Goal: Task Accomplishment & Management: Manage account settings

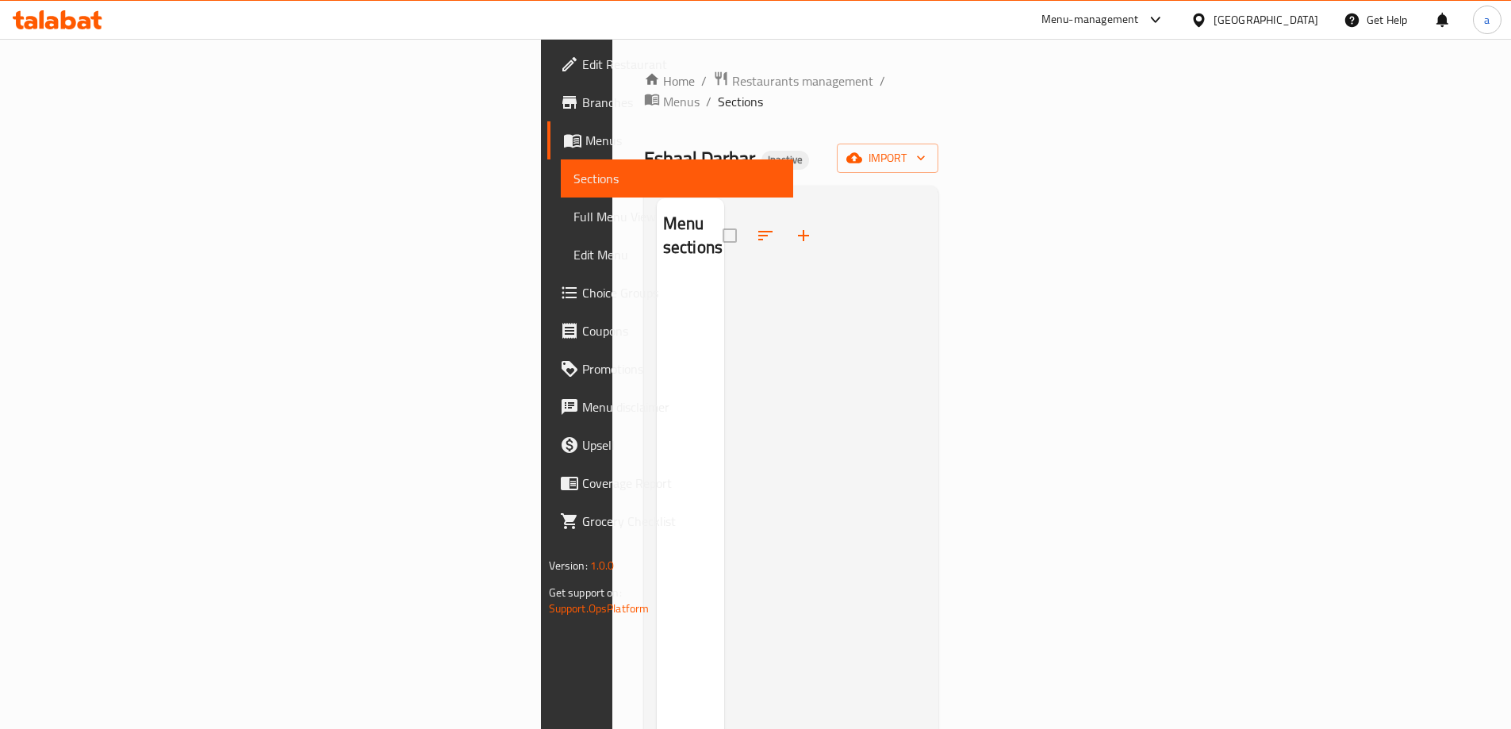
click at [925, 148] on span "import" at bounding box center [887, 158] width 76 height 20
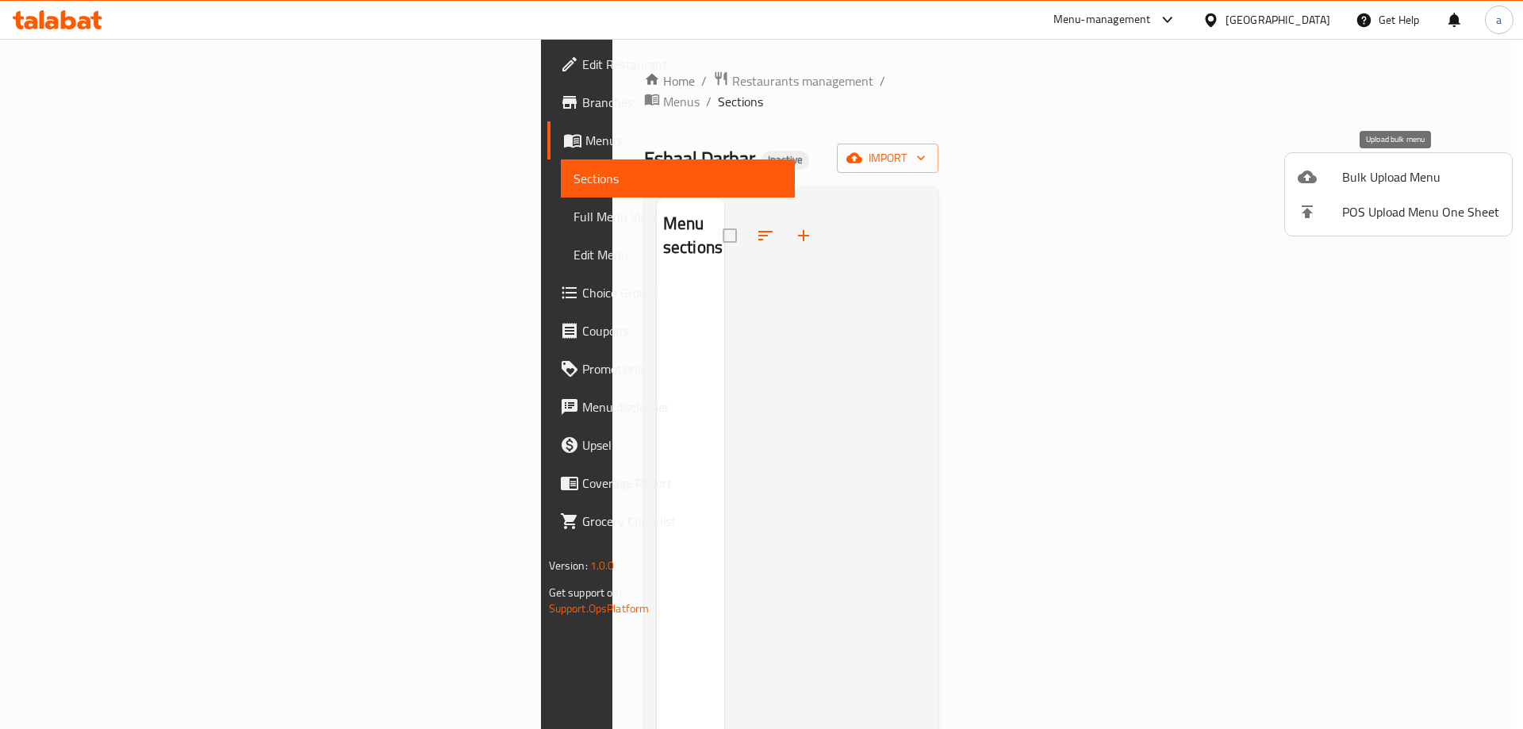
click at [1320, 181] on div at bounding box center [1319, 176] width 44 height 19
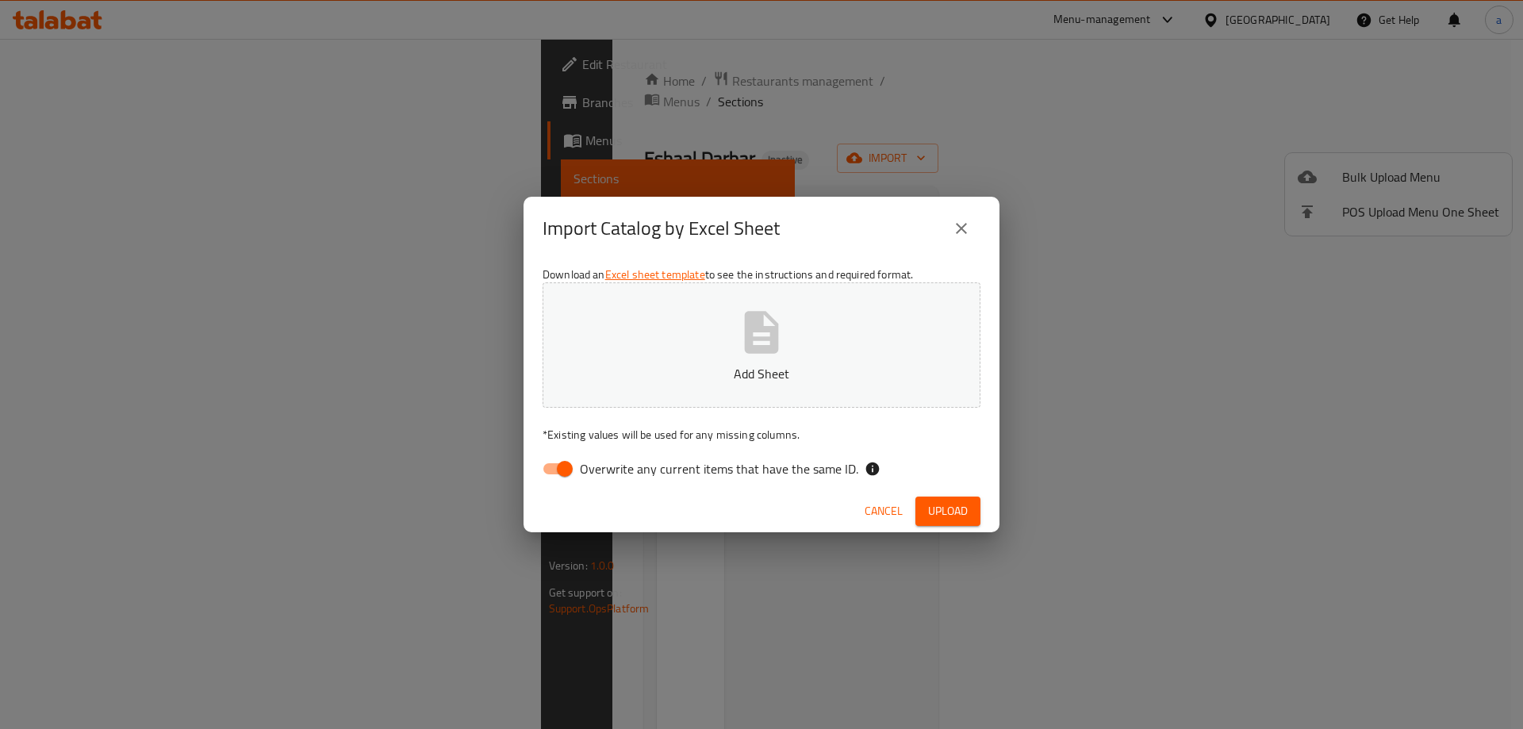
click at [557, 465] on input "Overwrite any current items that have the same ID." at bounding box center [564, 469] width 90 height 30
checkbox input "false"
click at [745, 381] on p "Add Sheet" at bounding box center [761, 373] width 389 height 19
click at [967, 515] on span "Upload" at bounding box center [948, 511] width 40 height 20
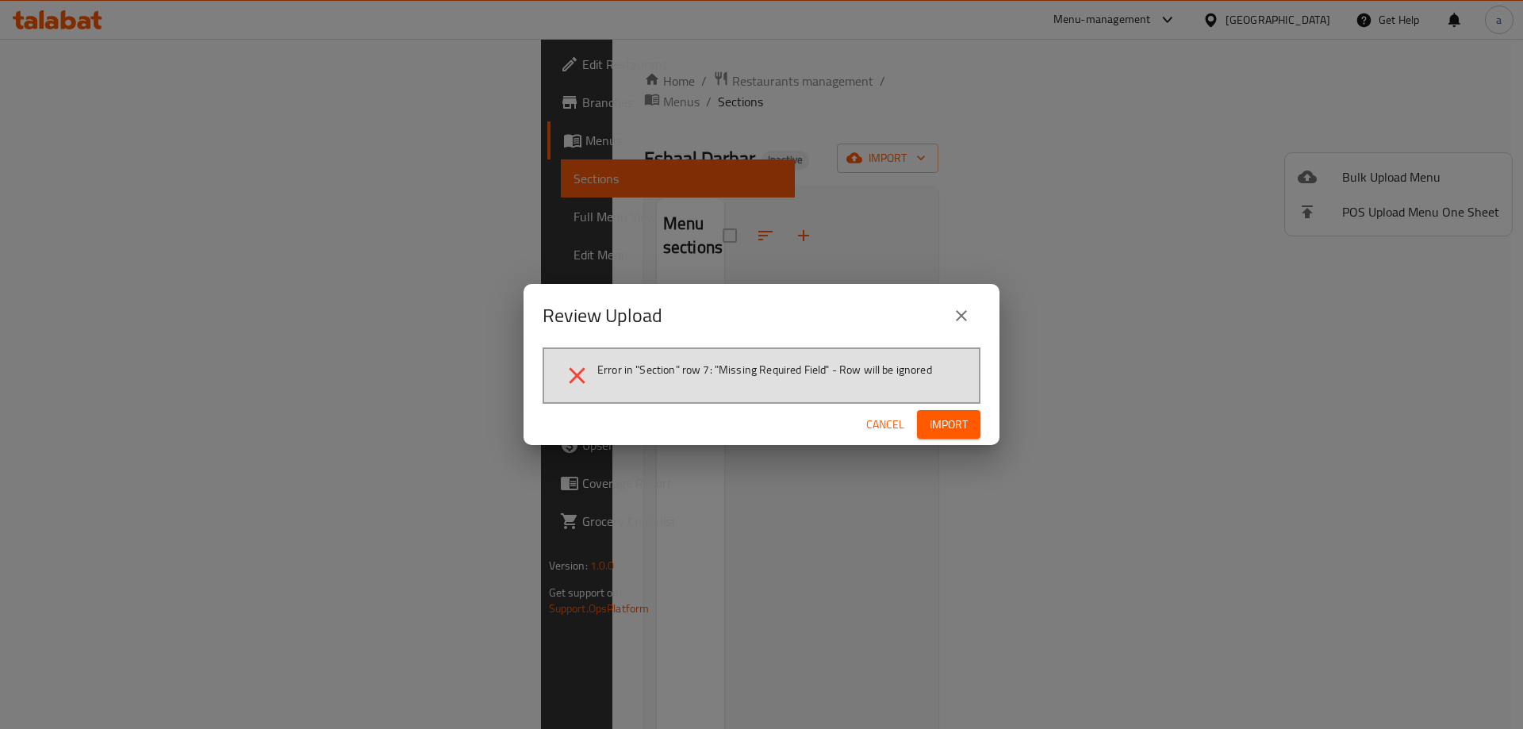
click at [898, 434] on span "Cancel" at bounding box center [885, 425] width 38 height 20
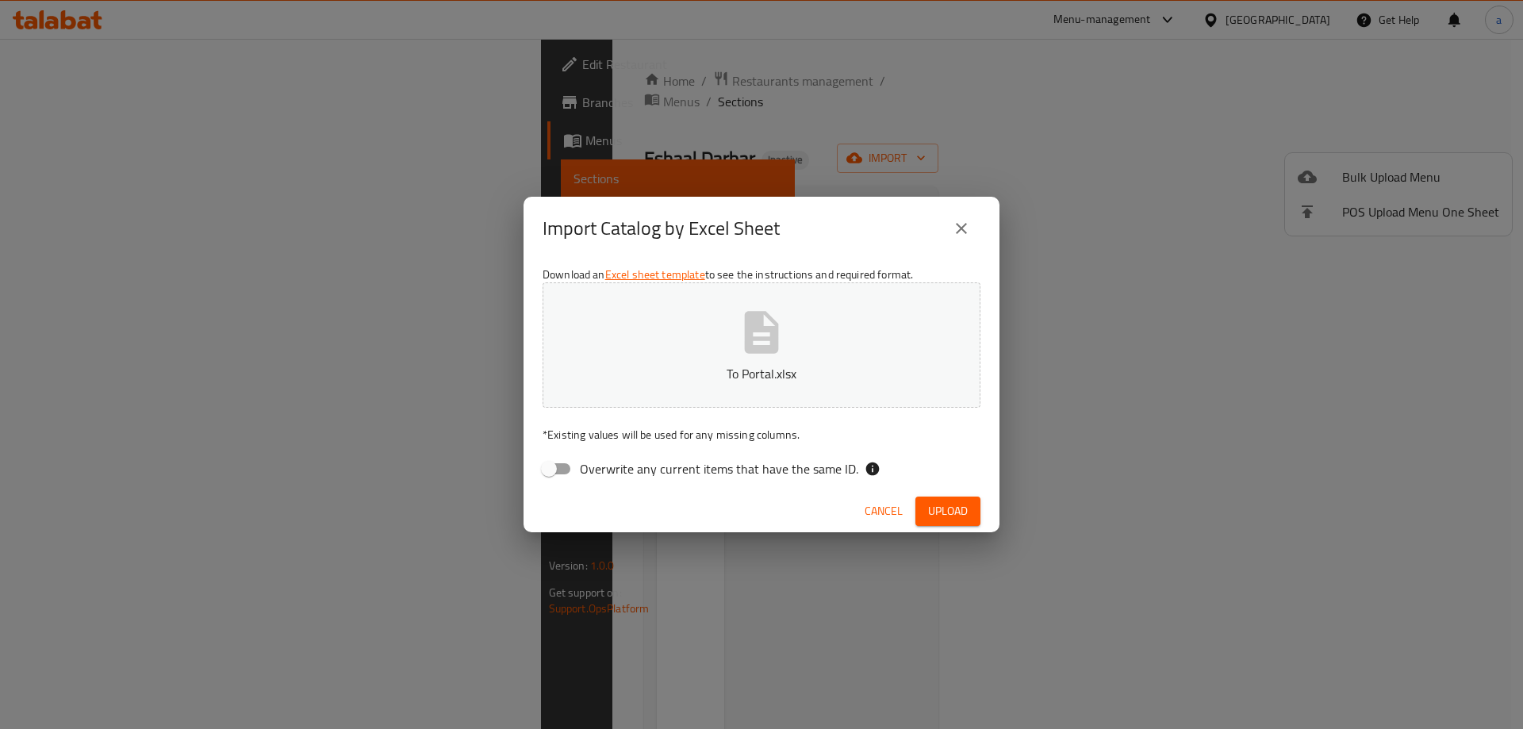
click at [838, 356] on button "To Portal.xlsx" at bounding box center [761, 344] width 438 height 125
click at [948, 523] on div "Cancel Upload" at bounding box center [761, 511] width 476 height 42
click at [948, 523] on button "Upload" at bounding box center [947, 510] width 65 height 29
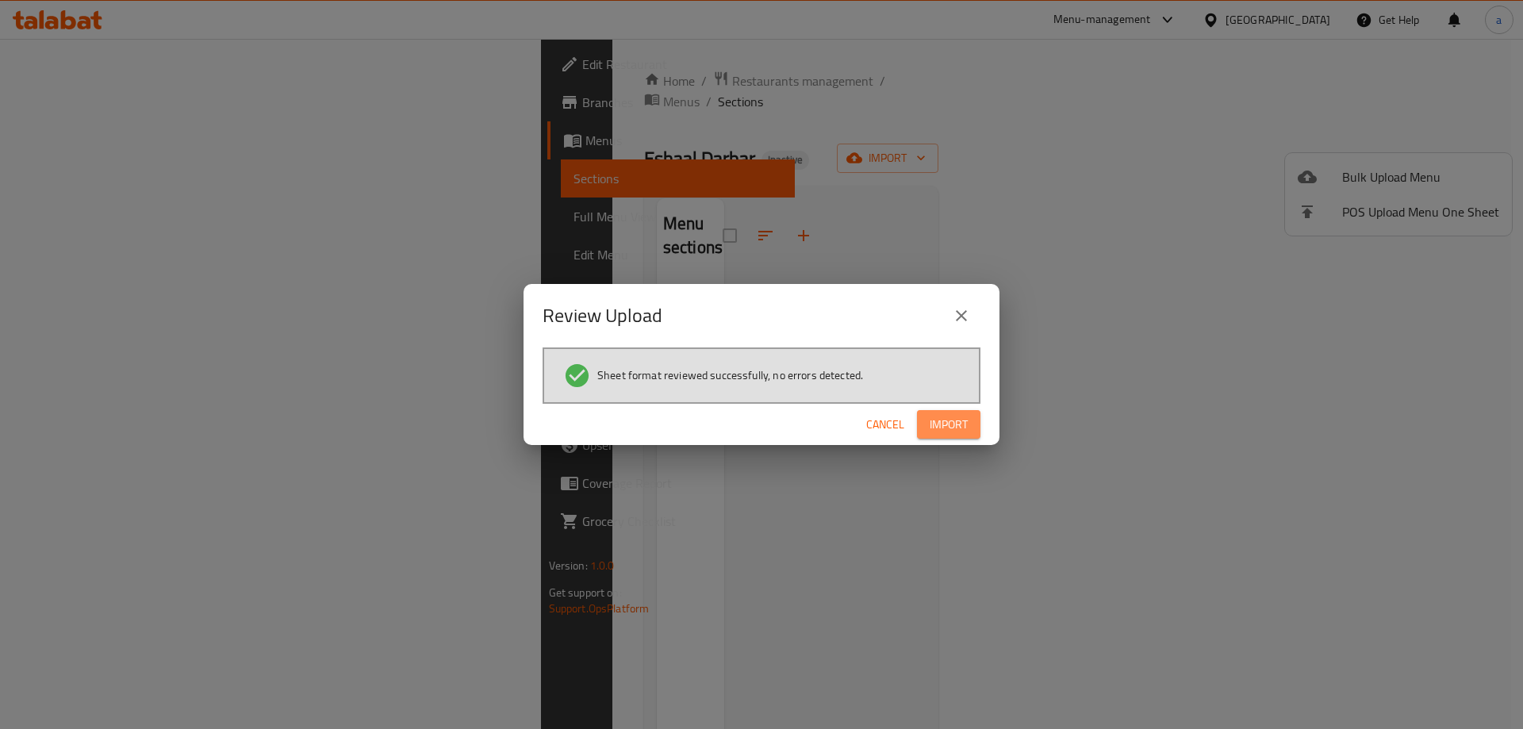
click at [942, 431] on span "Import" at bounding box center [948, 425] width 38 height 20
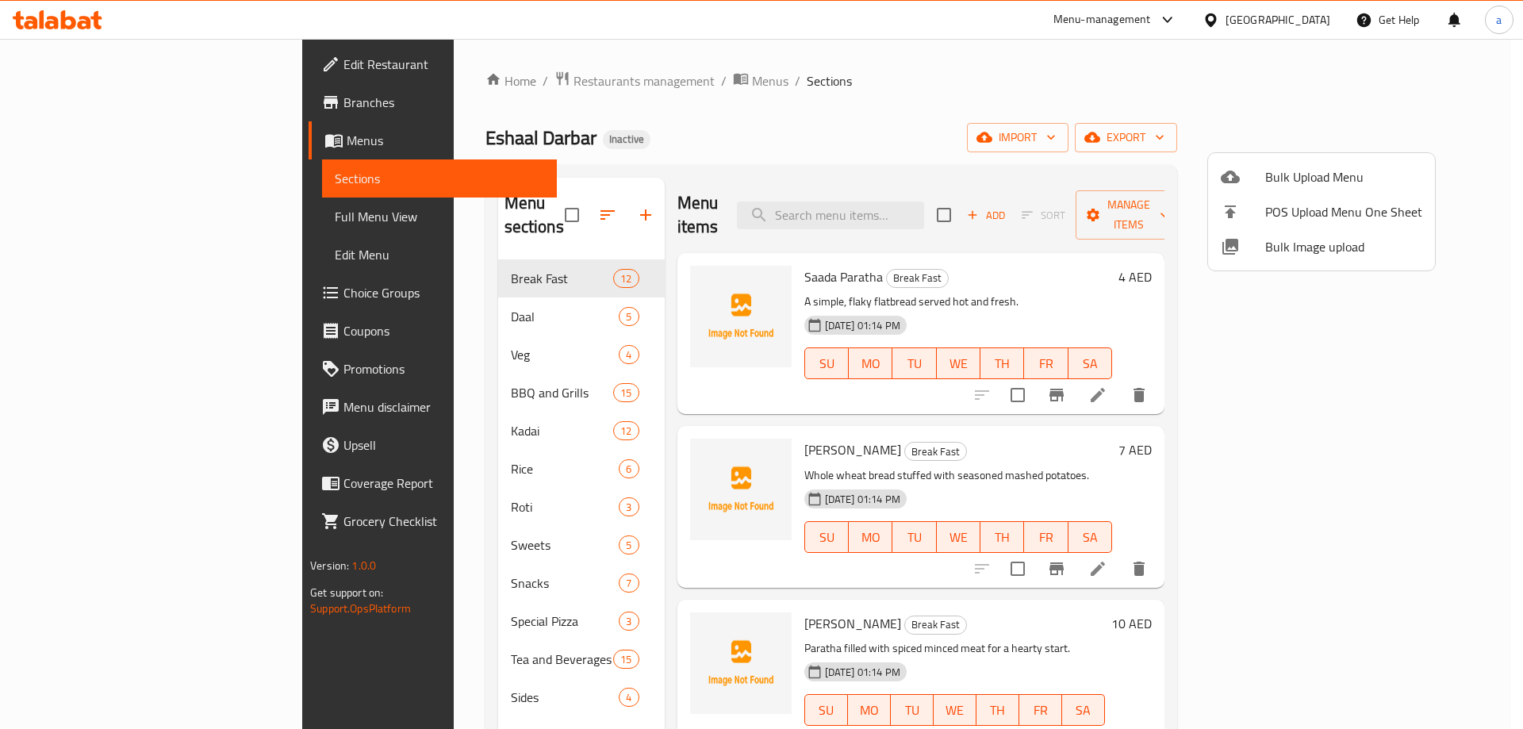
click at [1425, 134] on div at bounding box center [761, 364] width 1523 height 729
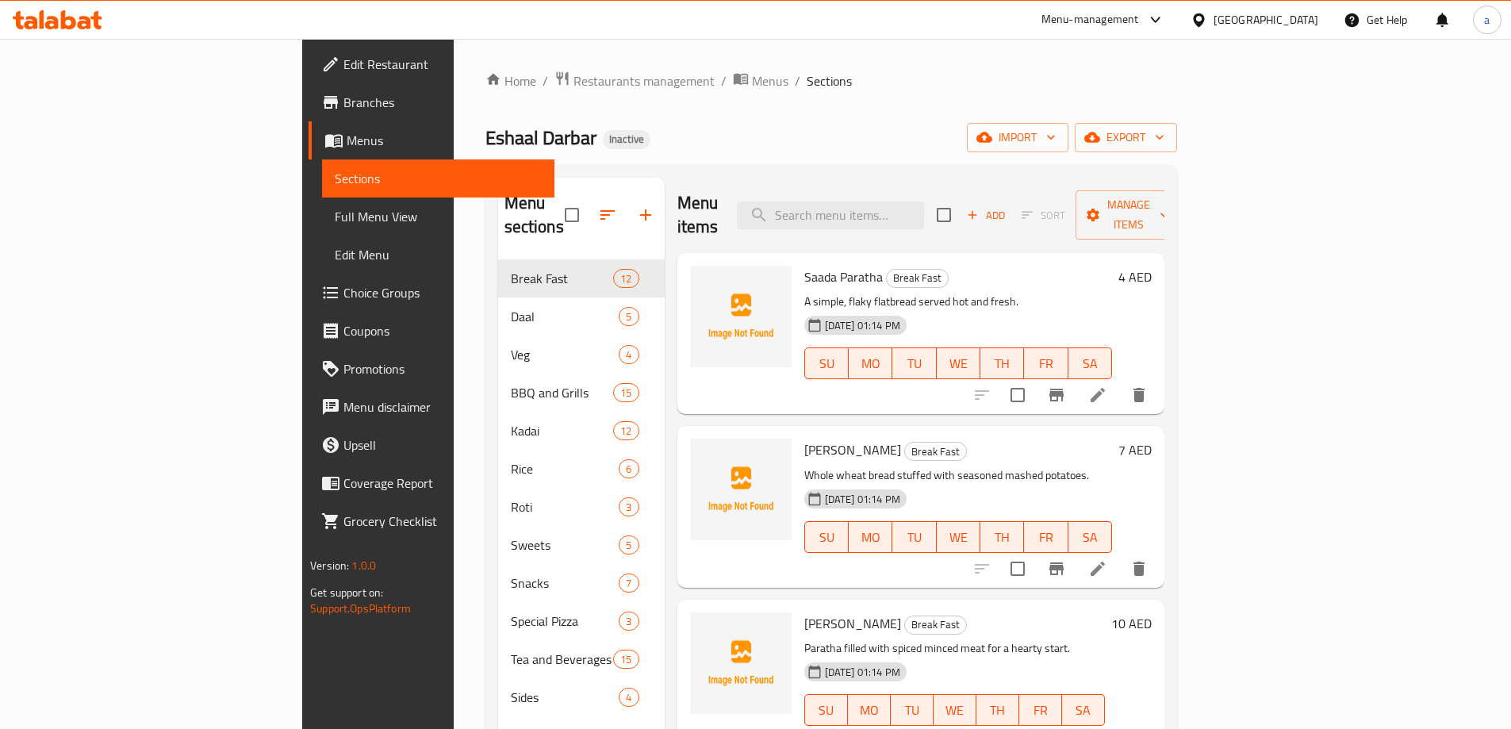
click at [1164, 134] on span "export" at bounding box center [1125, 138] width 77 height 20
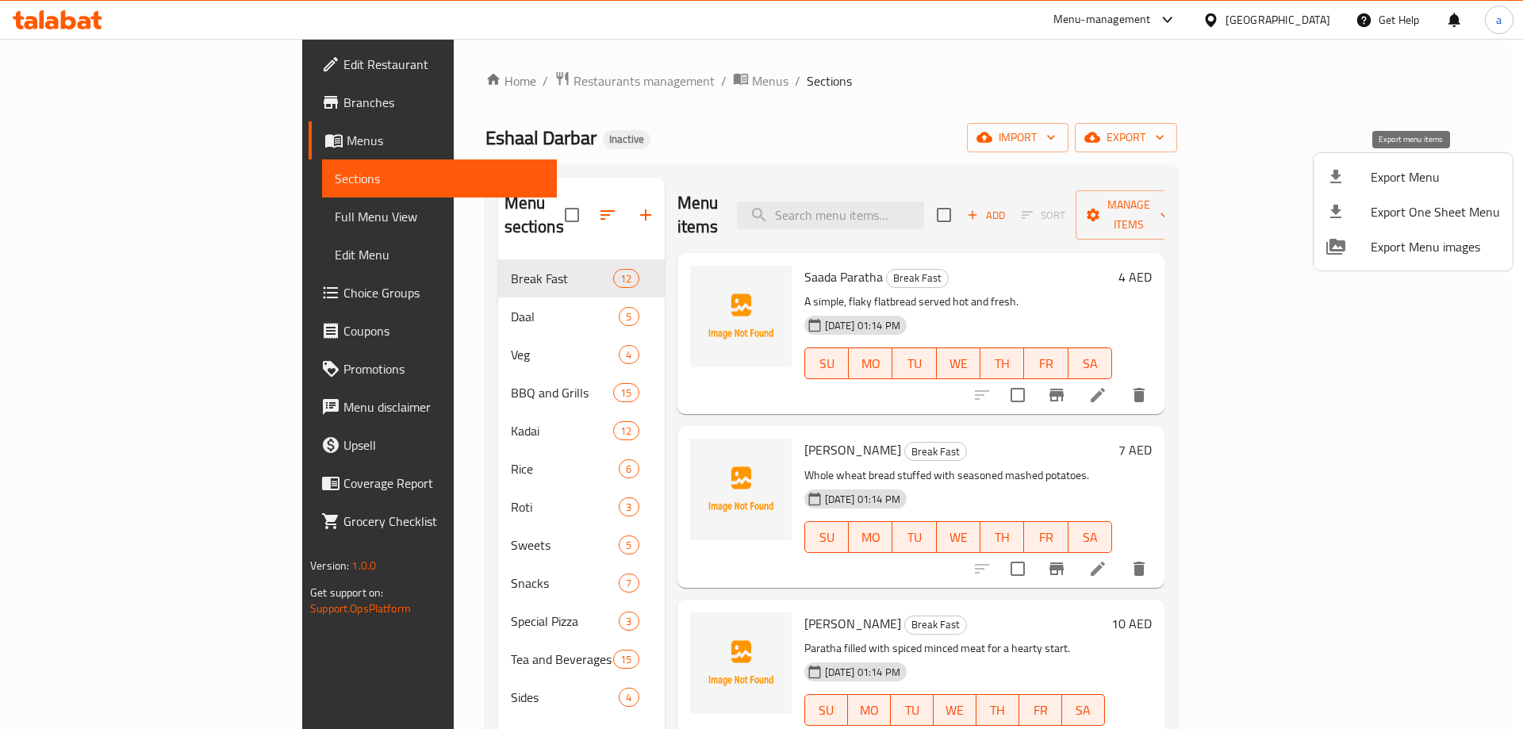
click at [1370, 174] on span "Export Menu" at bounding box center [1434, 176] width 129 height 19
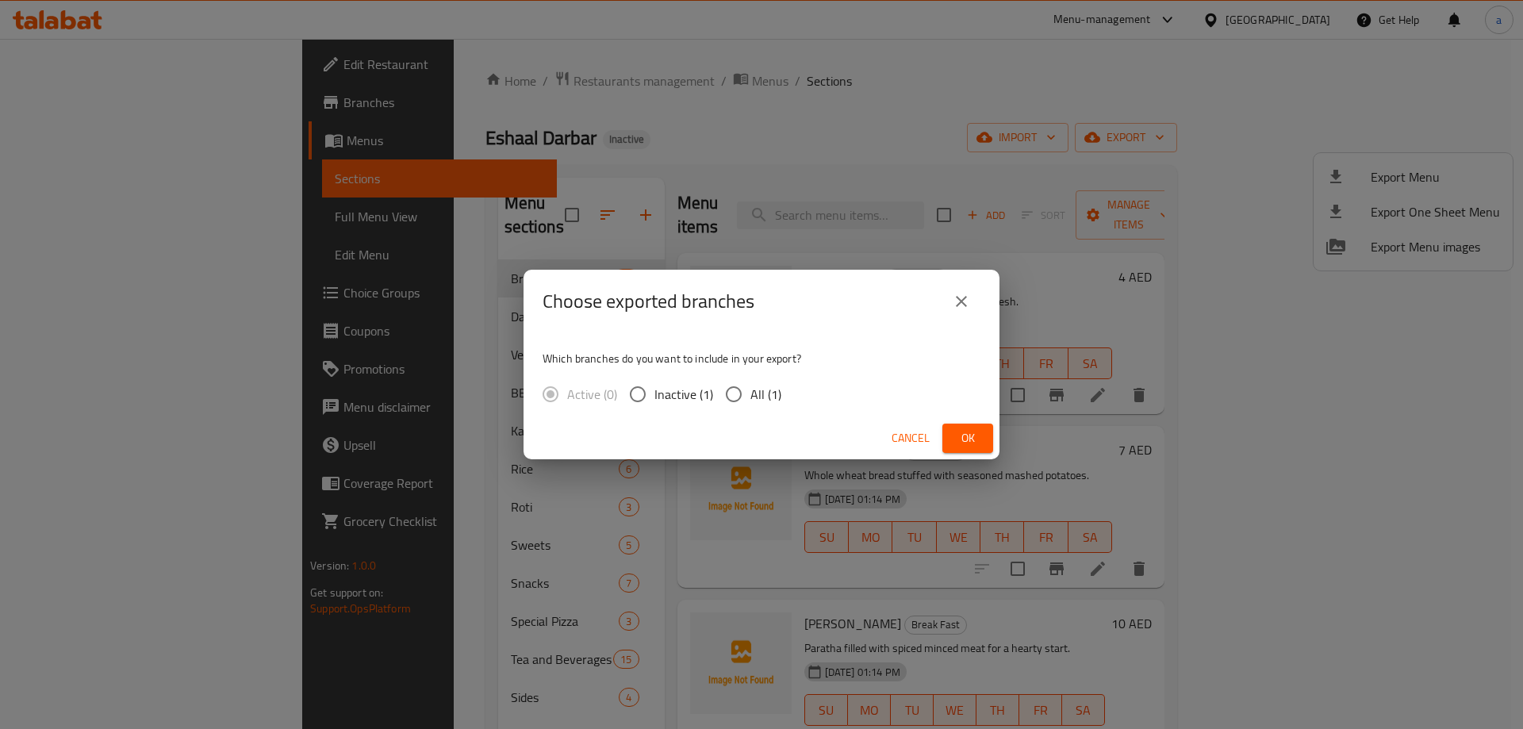
click at [726, 400] on input "All (1)" at bounding box center [733, 393] width 33 height 33
radio input "true"
click at [971, 442] on span "Ok" at bounding box center [967, 438] width 25 height 20
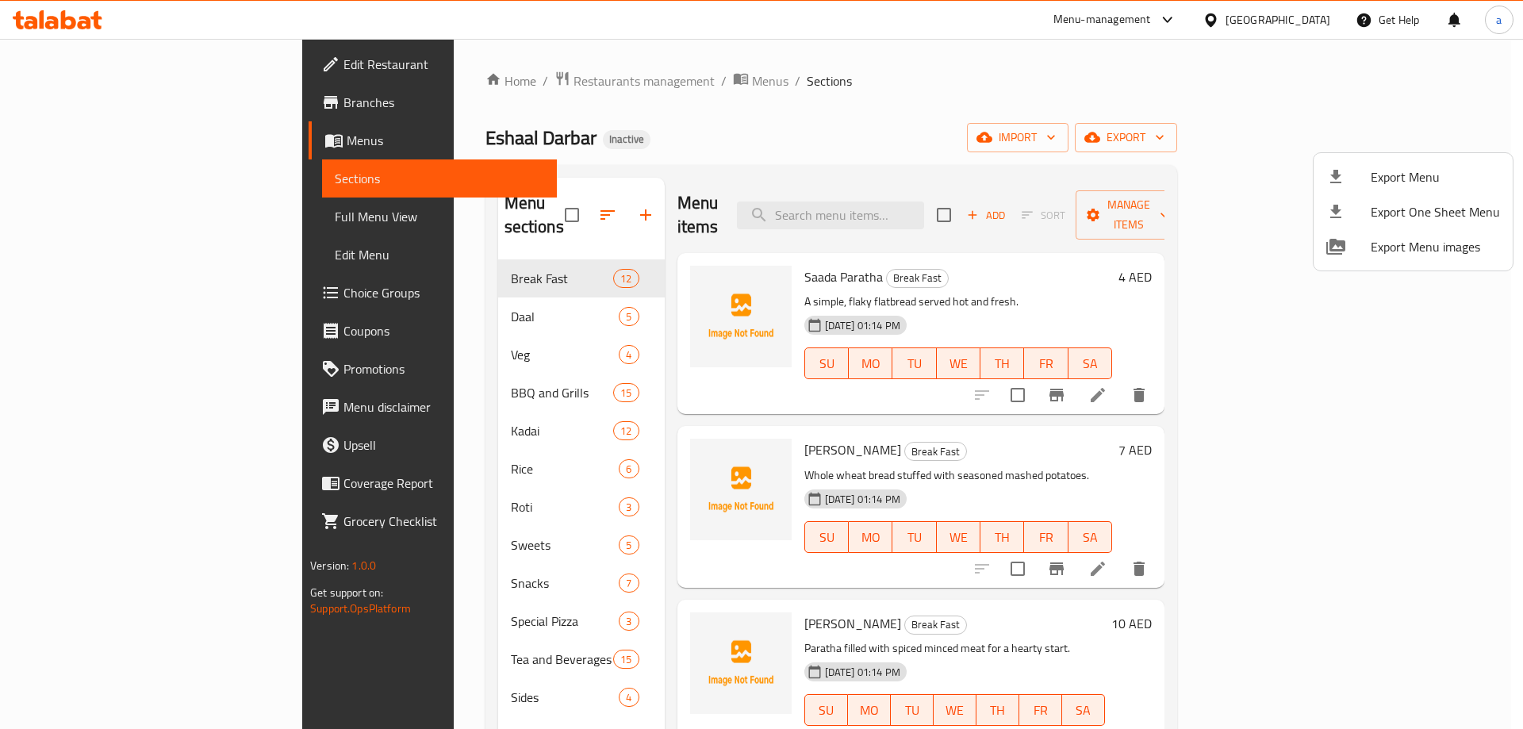
click at [86, 220] on div at bounding box center [761, 364] width 1523 height 729
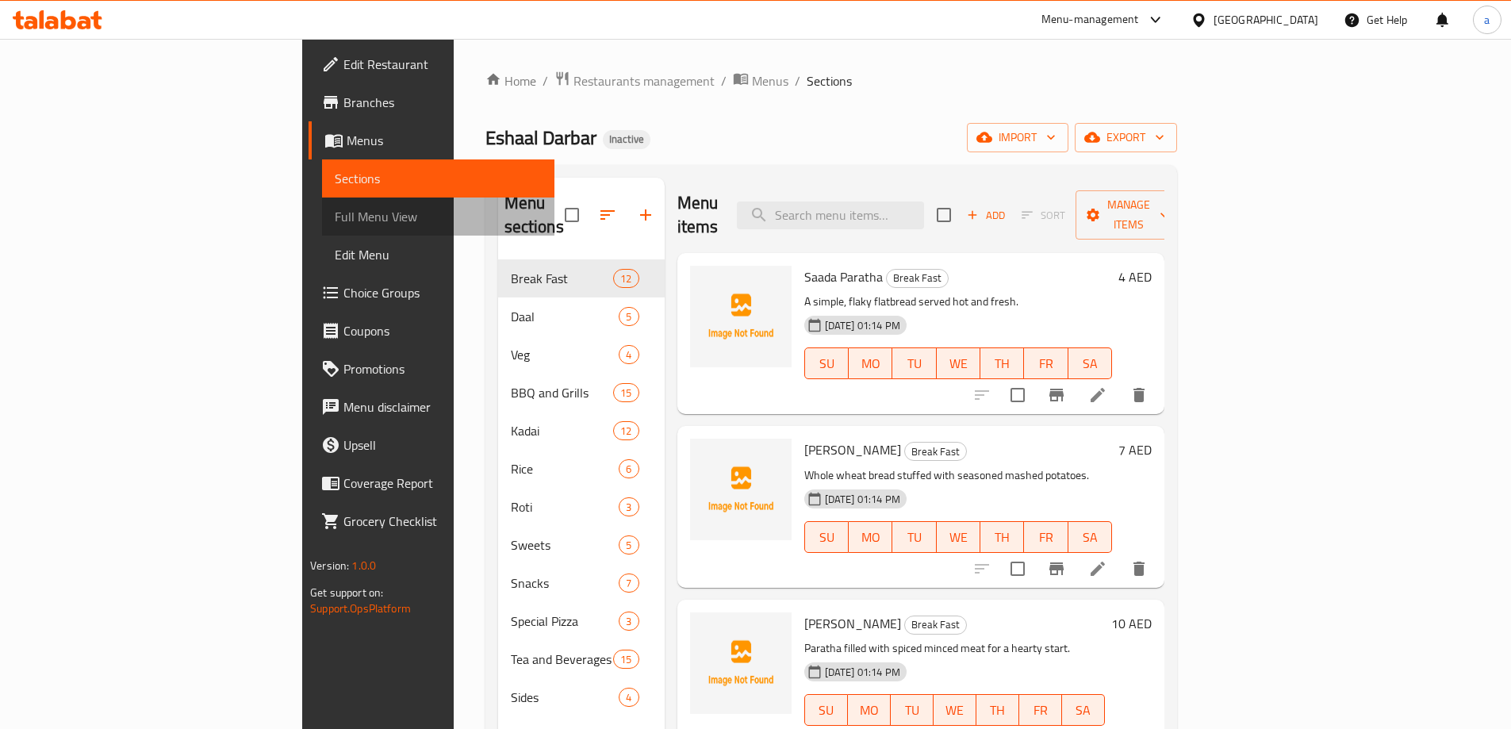
click at [335, 218] on span "Full Menu View" at bounding box center [438, 216] width 207 height 19
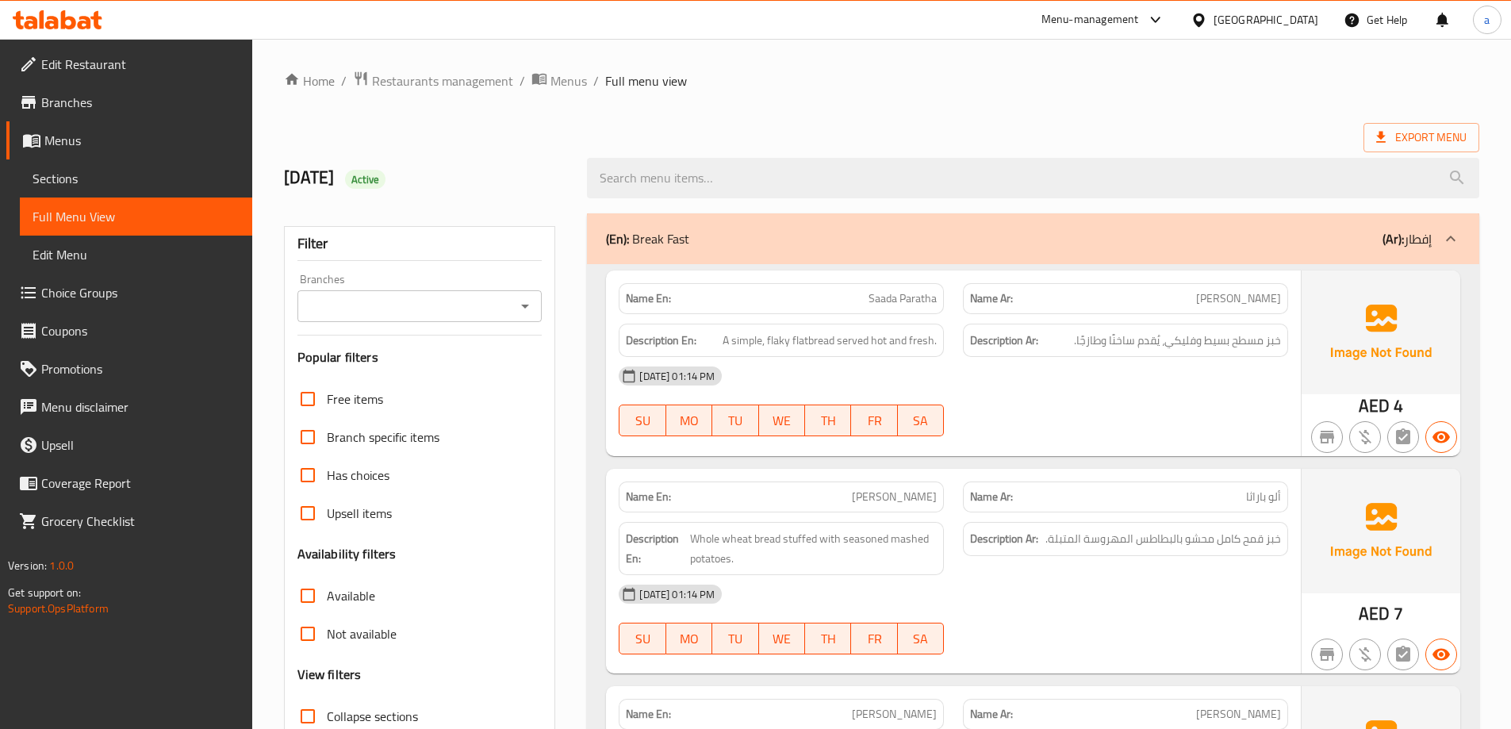
scroll to position [159, 0]
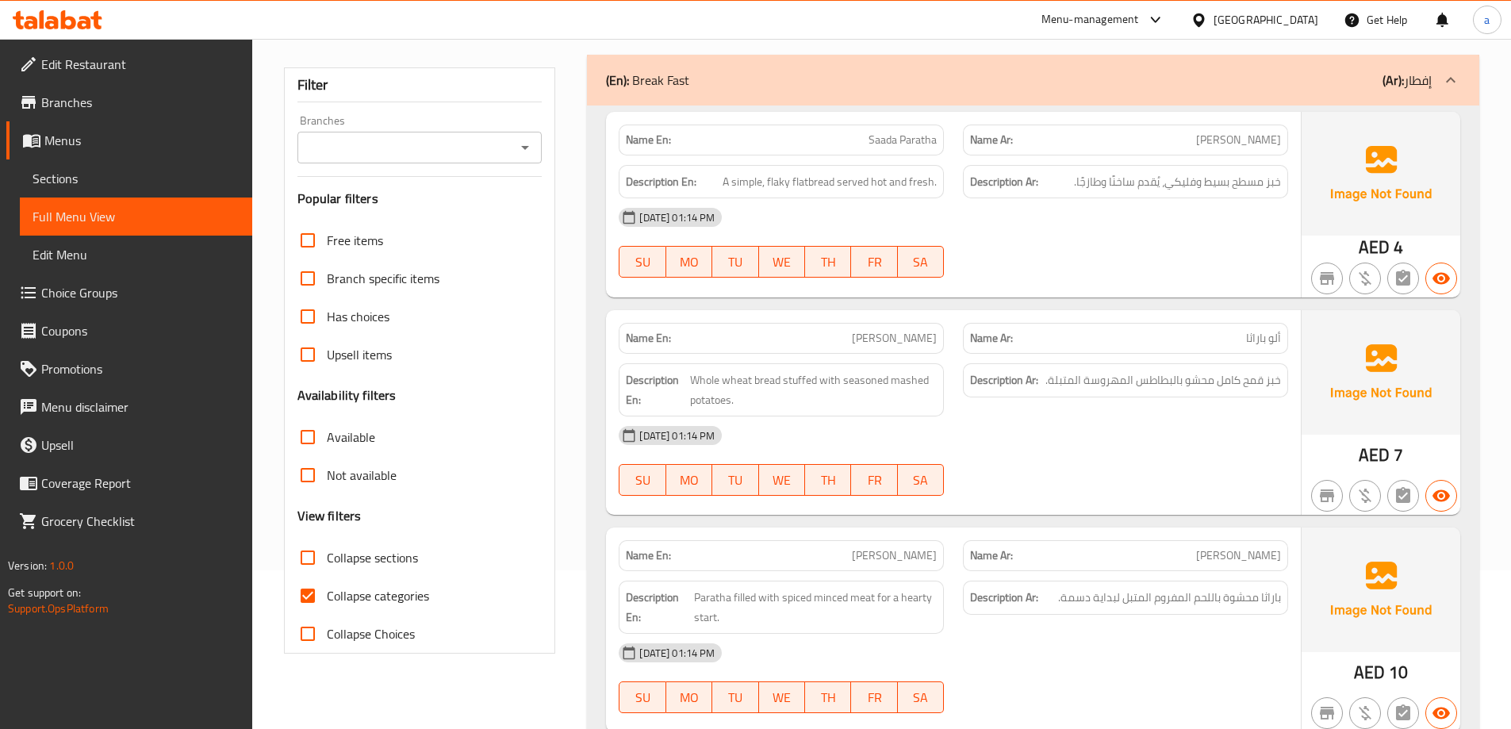
click at [326, 592] on input "Collapse categories" at bounding box center [308, 596] width 38 height 38
checkbox input "false"
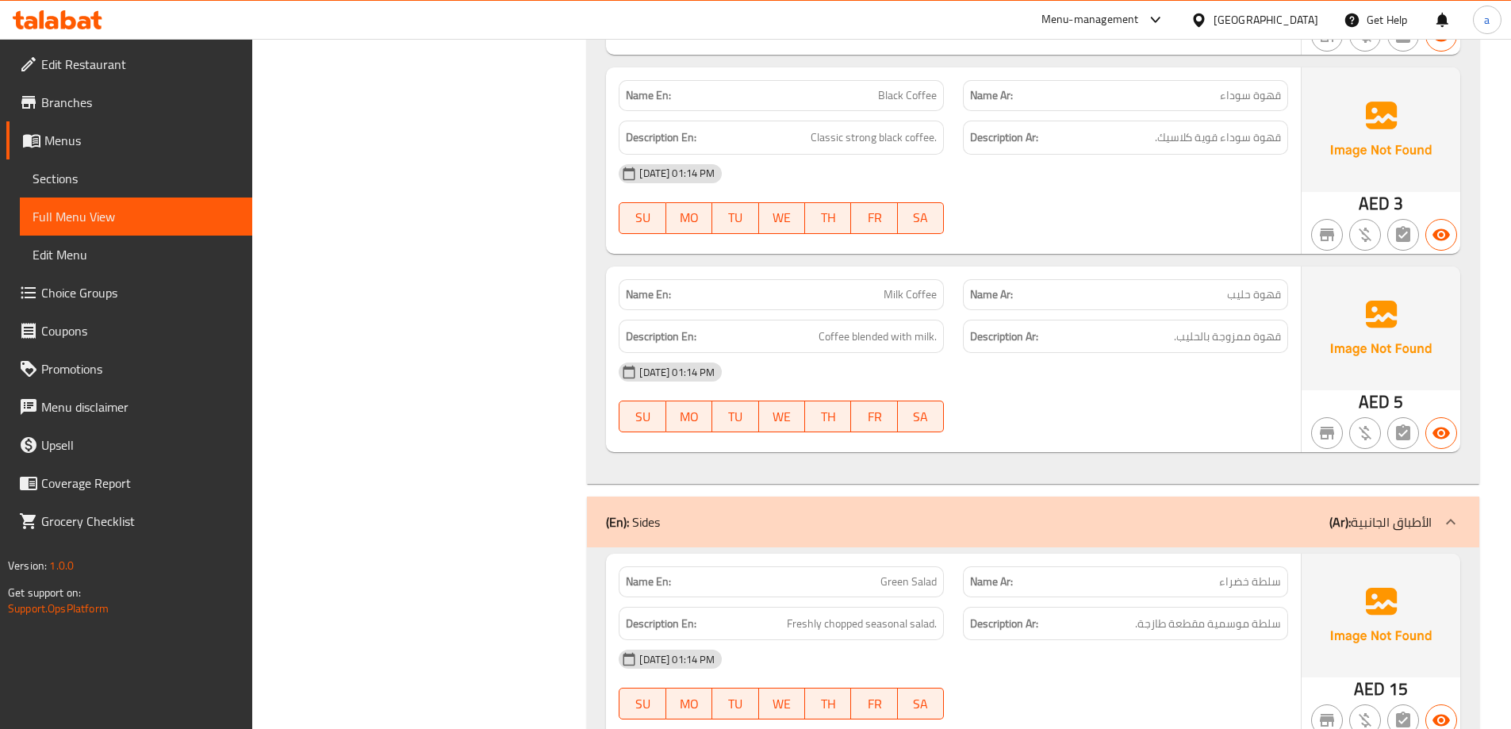
scroll to position [18735, 0]
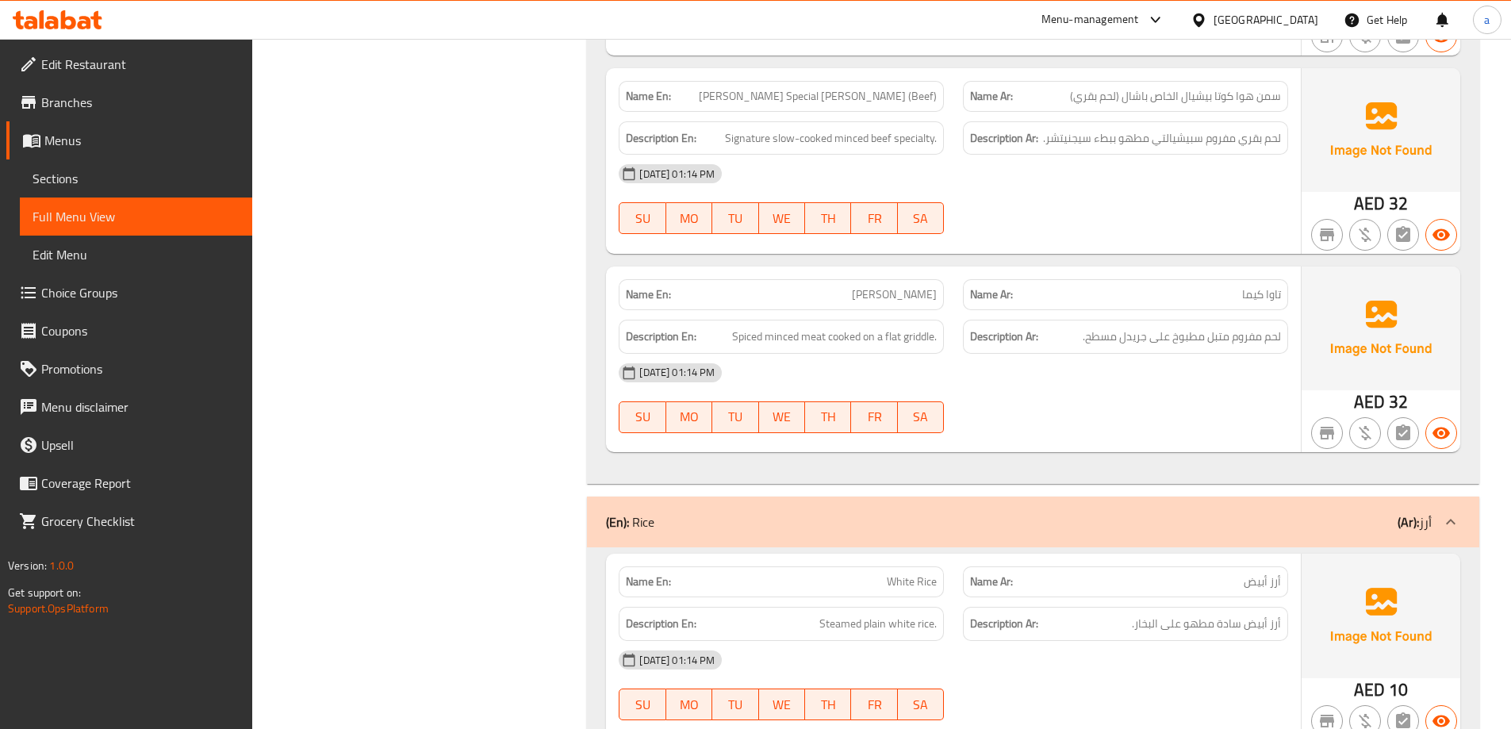
scroll to position [10481, 0]
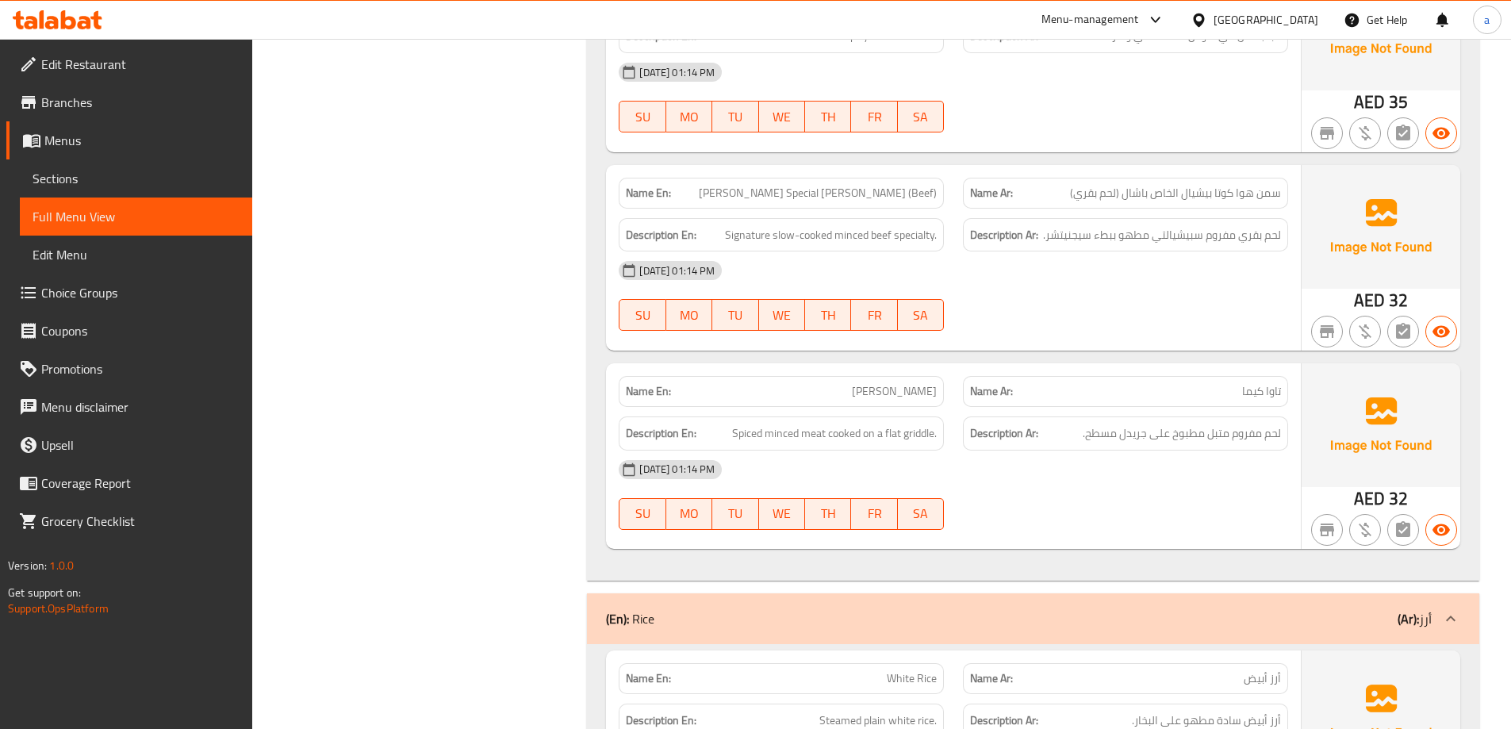
click at [92, 175] on span "Sections" at bounding box center [136, 178] width 207 height 19
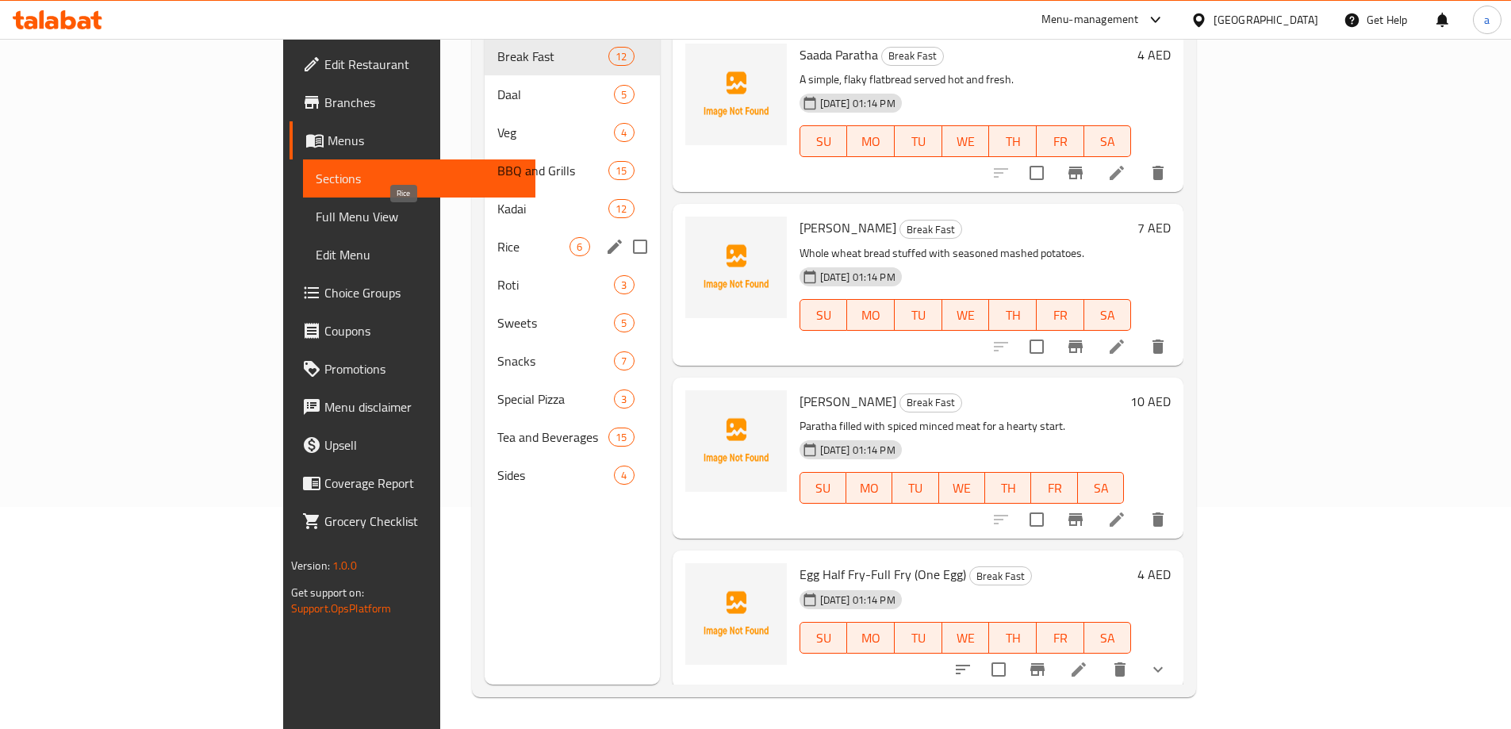
click at [497, 237] on span "Rice" at bounding box center [533, 246] width 72 height 19
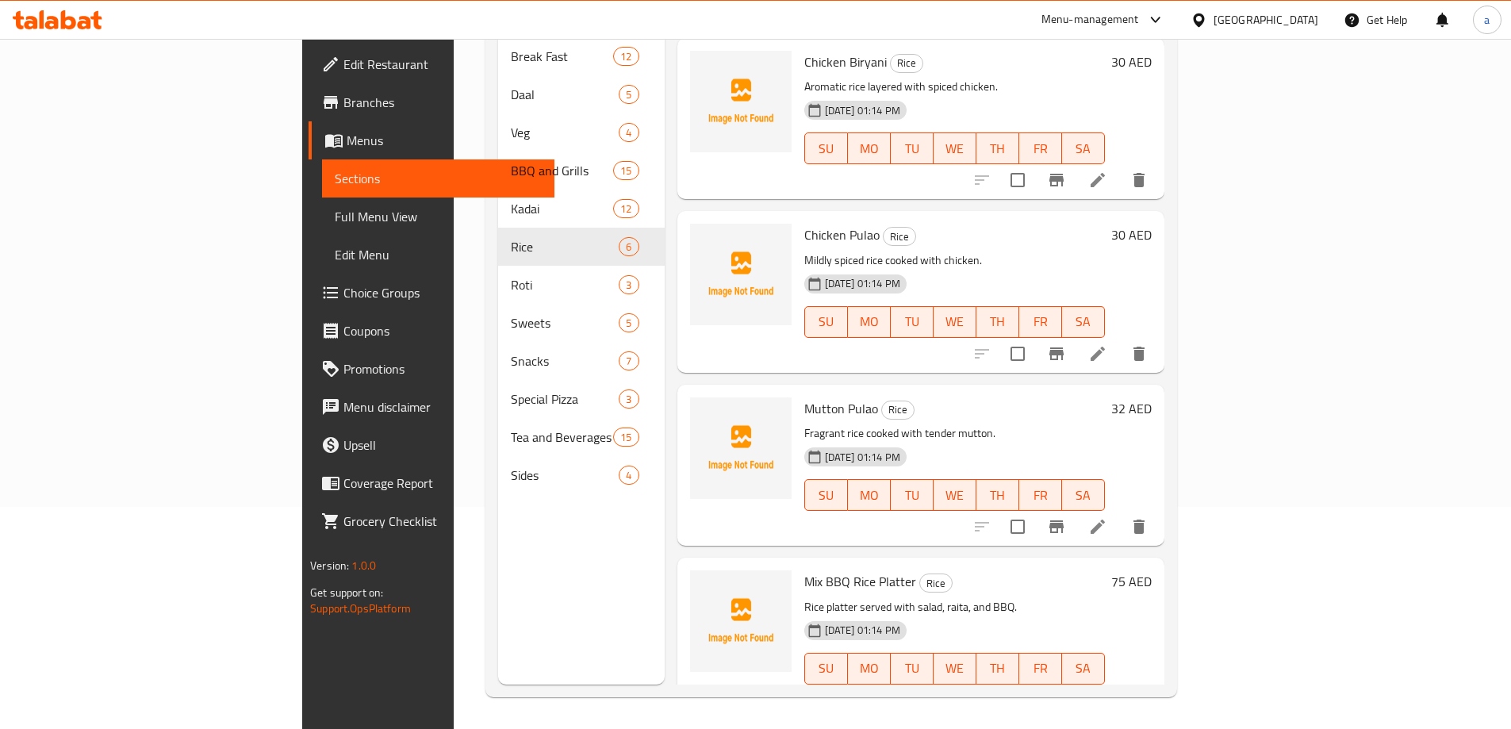
scroll to position [351, 0]
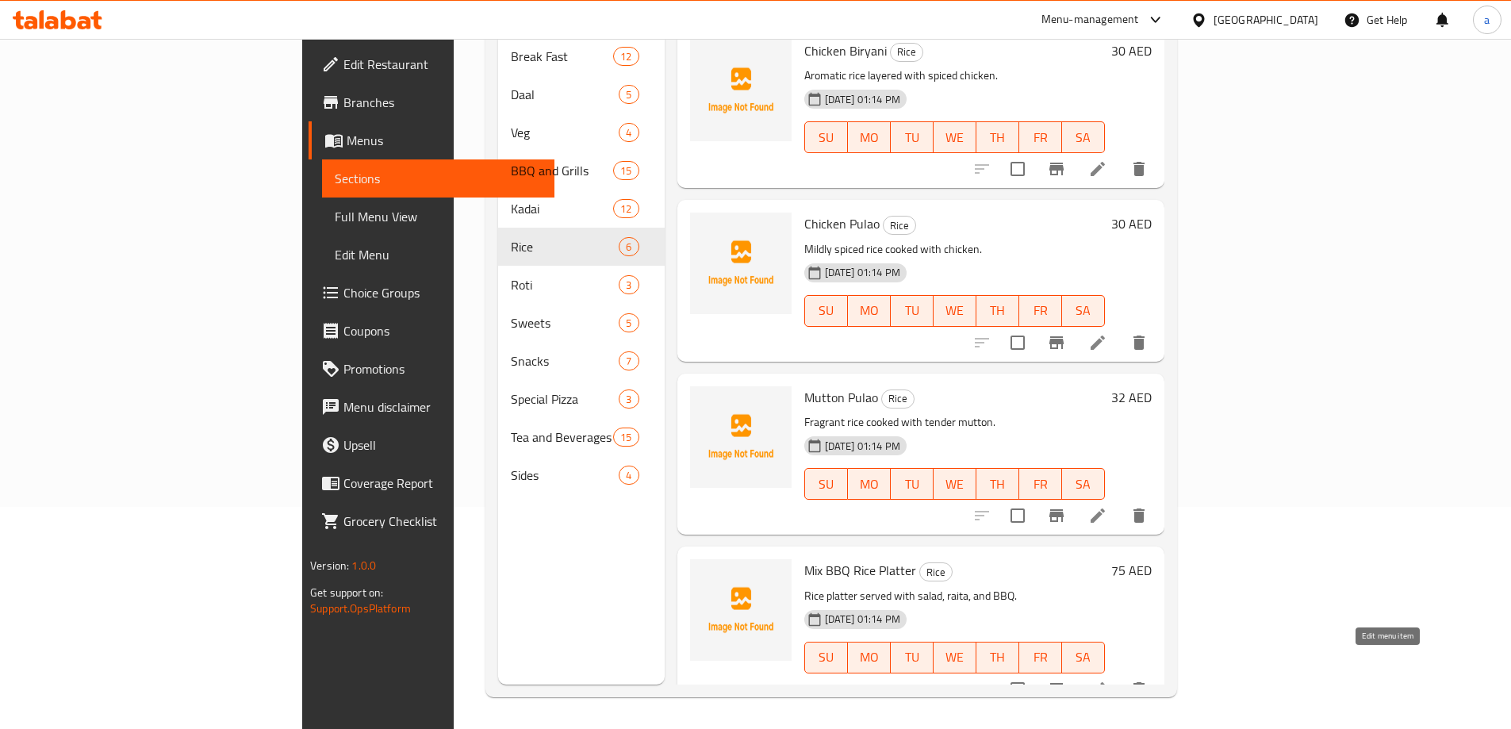
click at [1105, 682] on icon at bounding box center [1097, 689] width 14 height 14
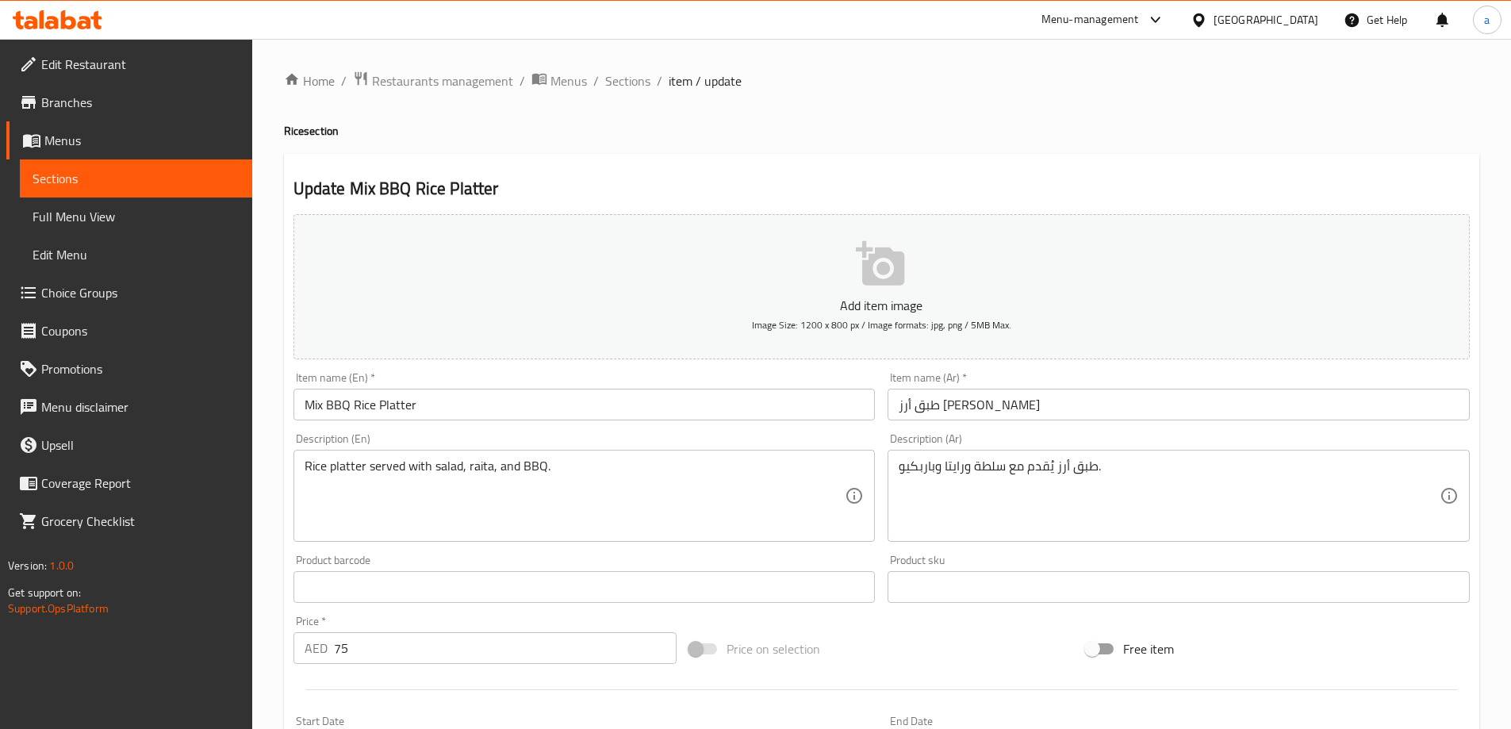
click at [636, 413] on input "Mix BBQ Rice Platter" at bounding box center [584, 405] width 582 height 32
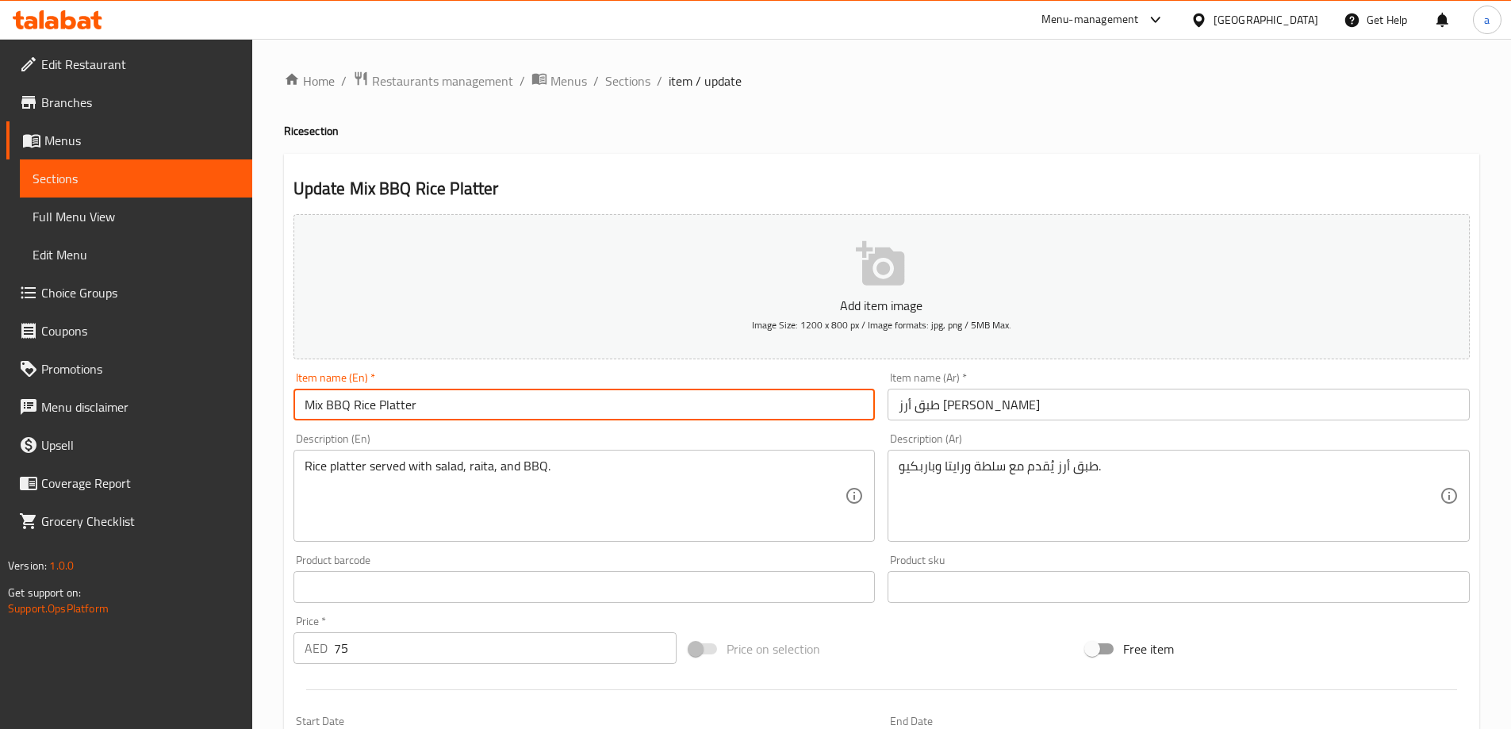
paste input "(Rice+Salad+Raita)"
type input "Mix BBQ Rice Platter (Rice+Salad+Raita)"
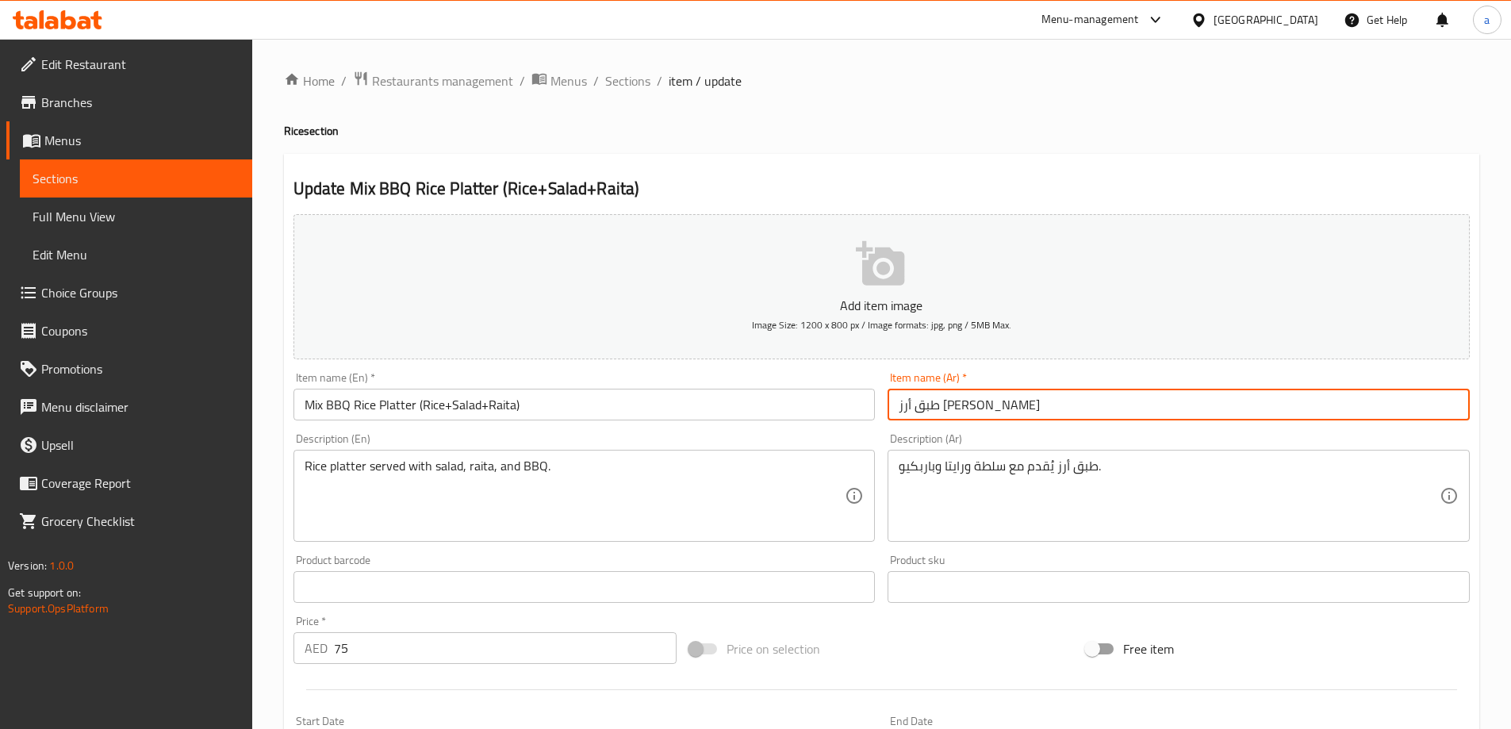
click at [1038, 401] on input "طبق أرز [PERSON_NAME]" at bounding box center [1178, 405] width 582 height 32
click at [1232, 402] on input "طبق أرز [PERSON_NAME]" at bounding box center [1178, 405] width 582 height 32
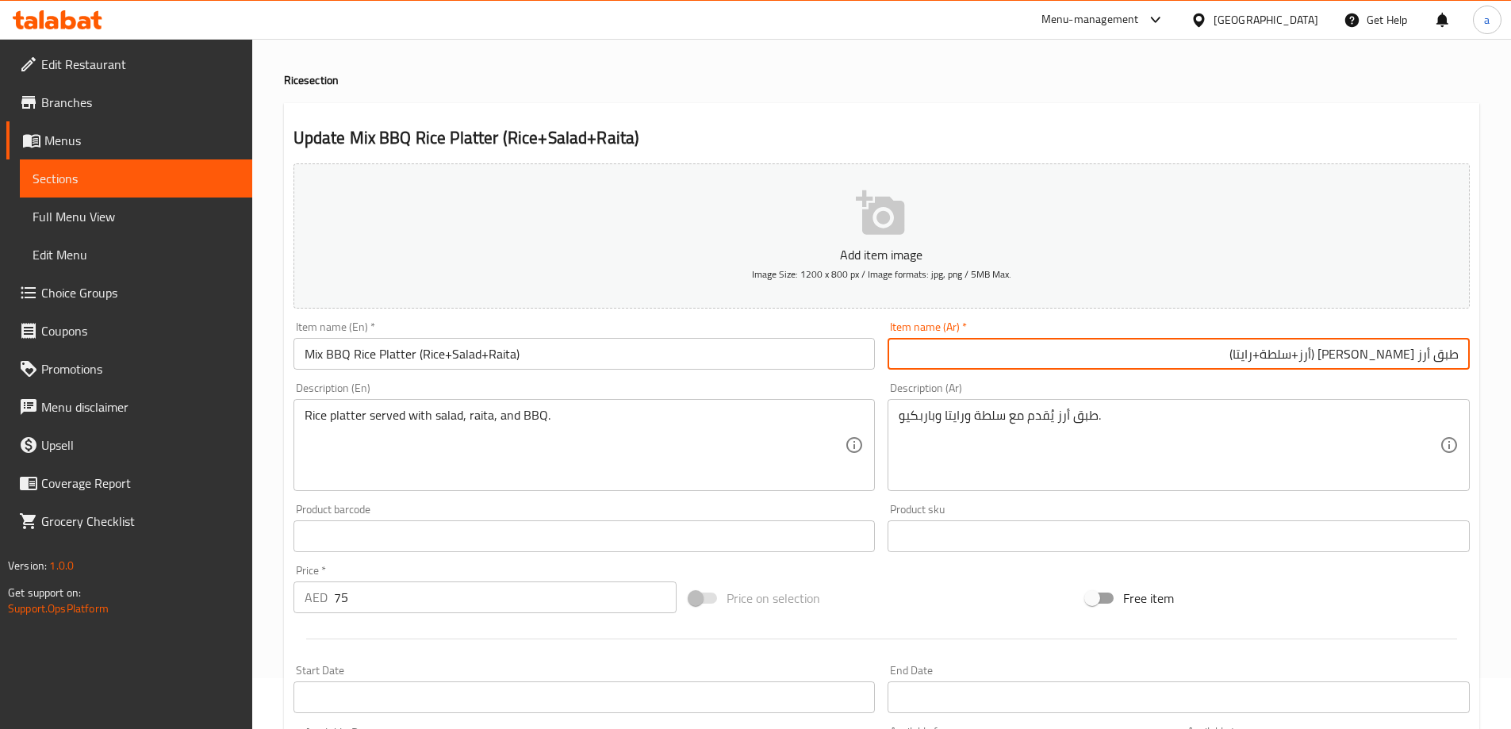
scroll to position [79, 0]
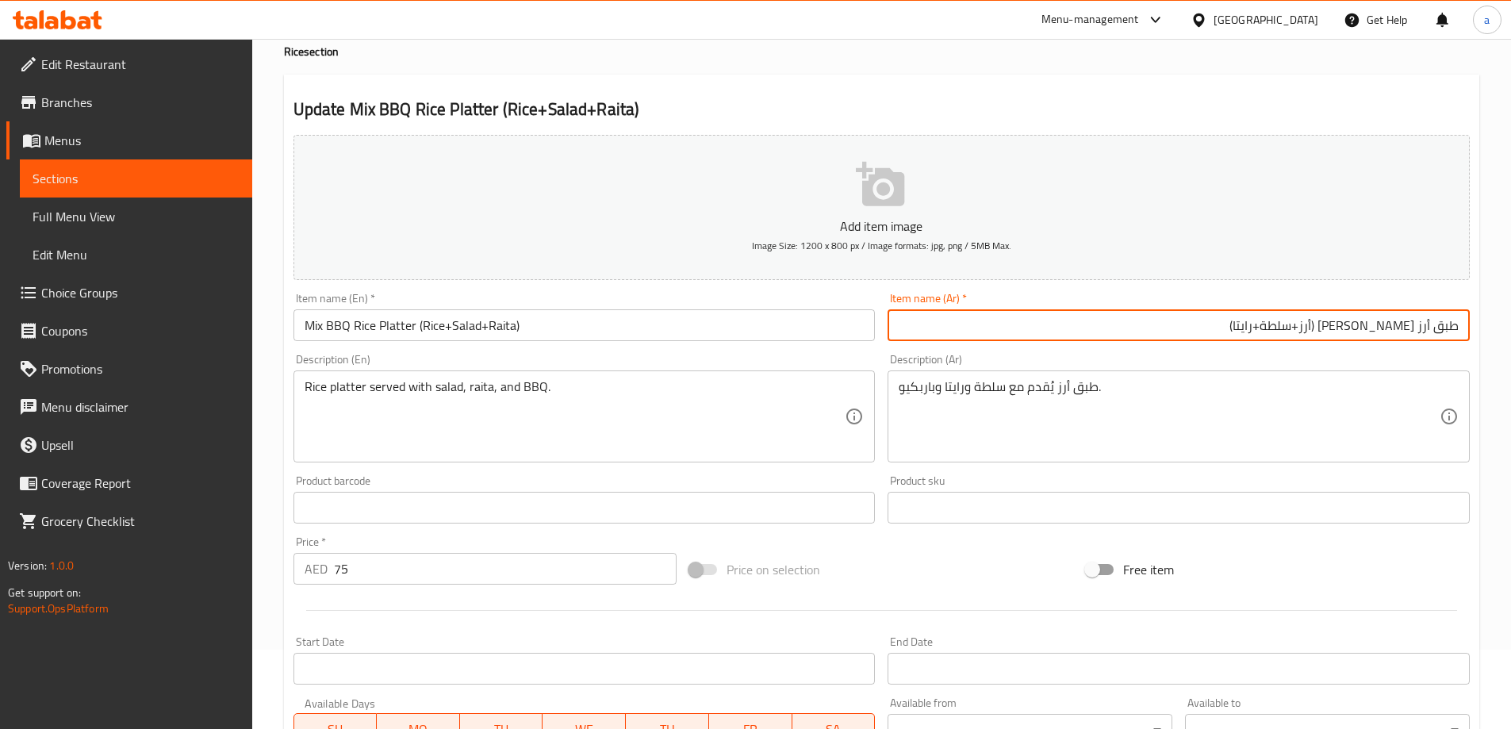
type input "طبق أرز [PERSON_NAME] (أرز+سلطة+رايتا)"
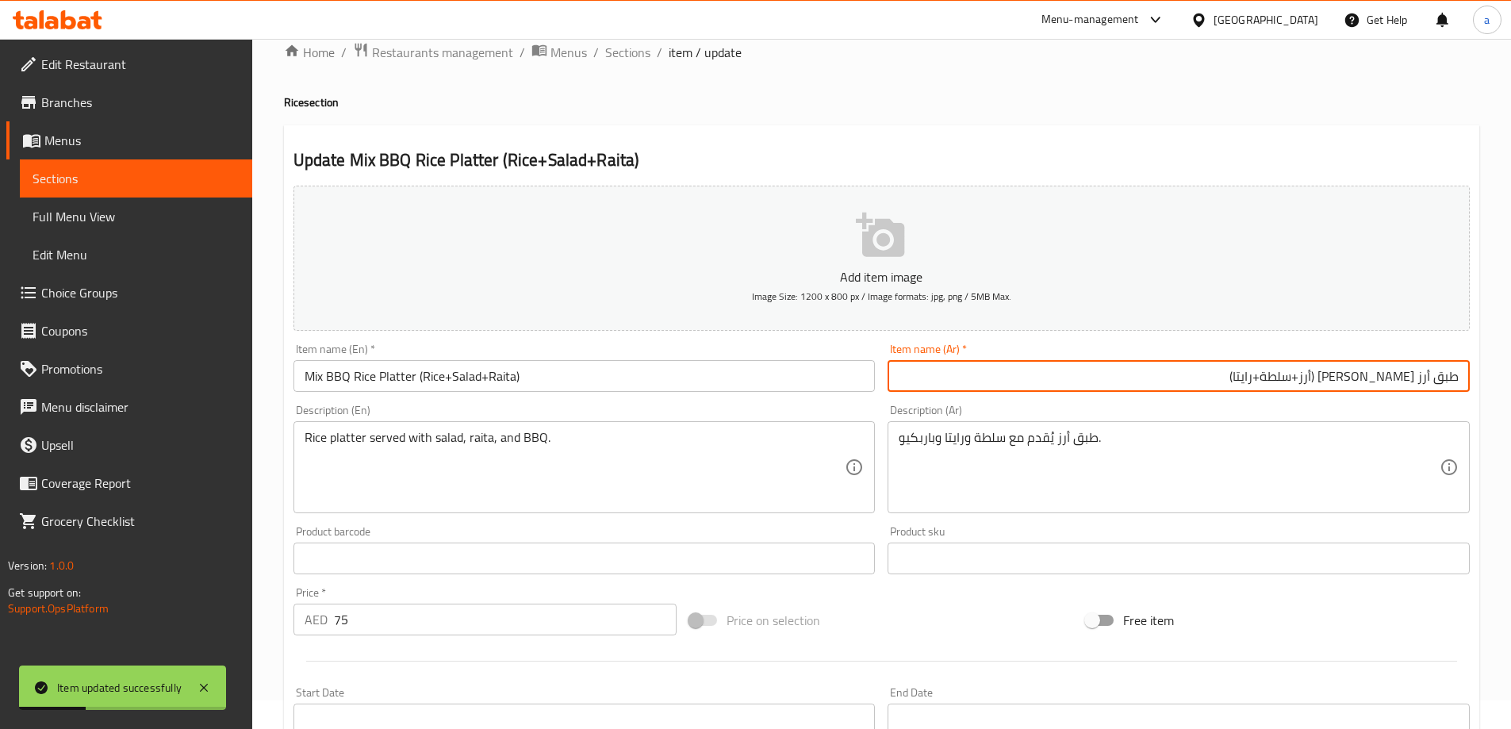
scroll to position [0, 0]
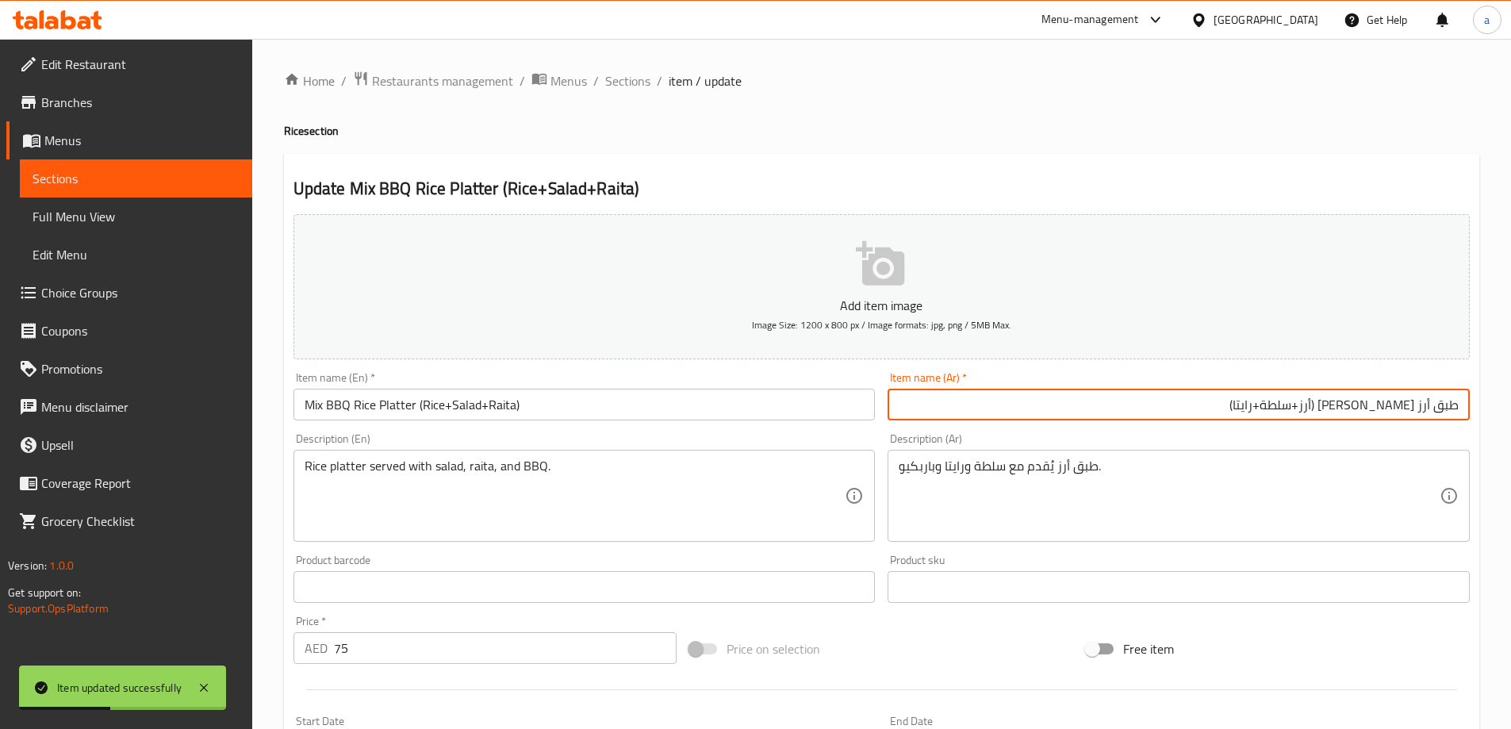
click at [77, 215] on span "Full Menu View" at bounding box center [136, 216] width 207 height 19
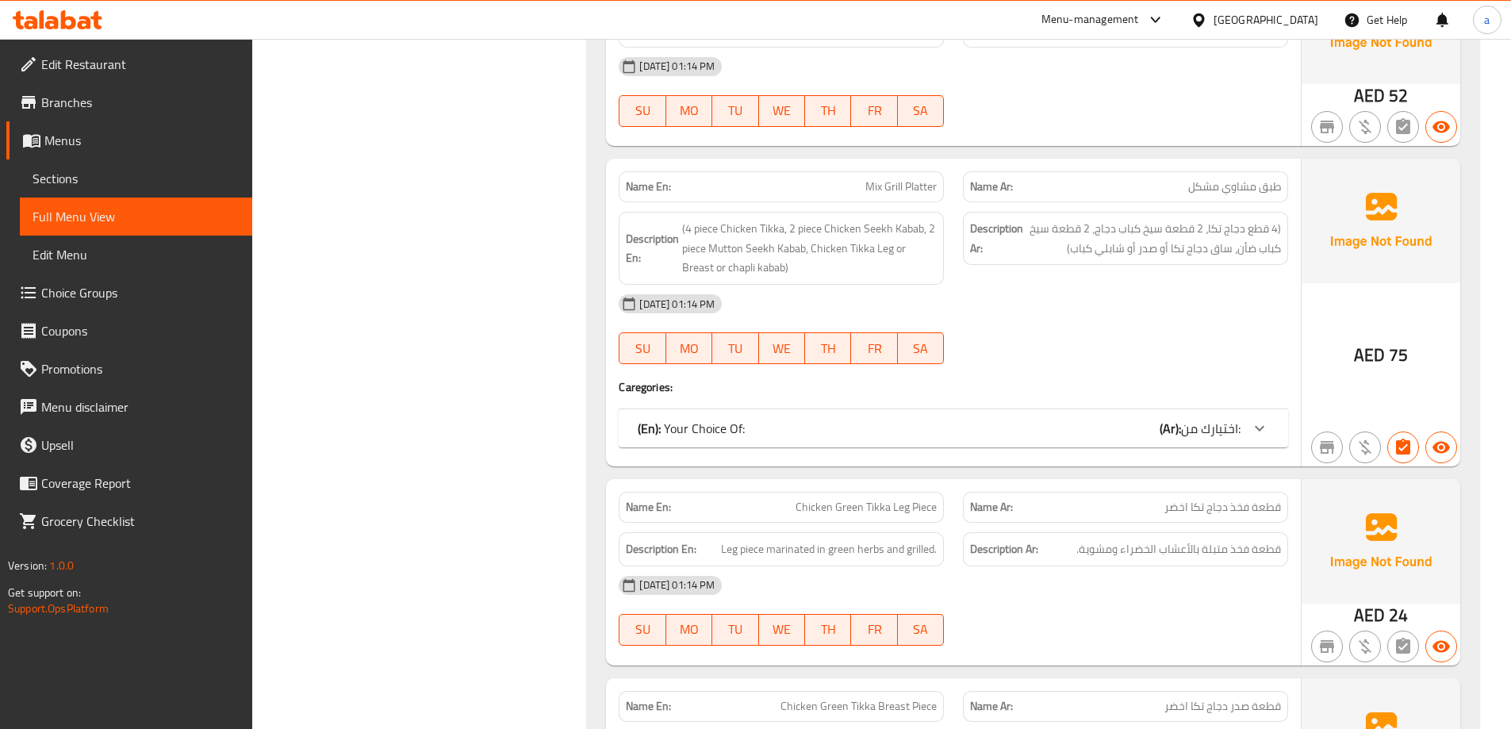
scroll to position [7137, 0]
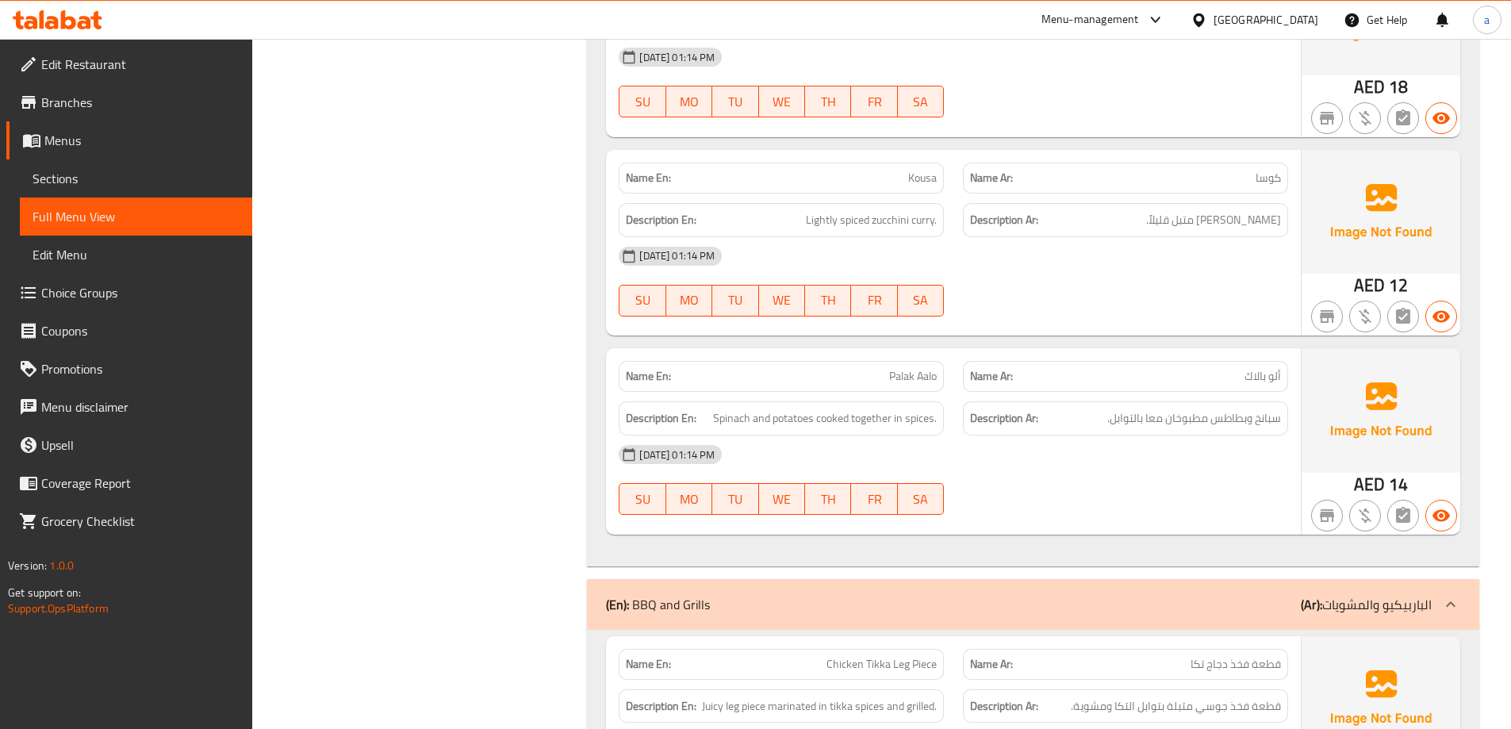
drag, startPoint x: 381, startPoint y: 199, endPoint x: 384, endPoint y: 232, distance: 32.6
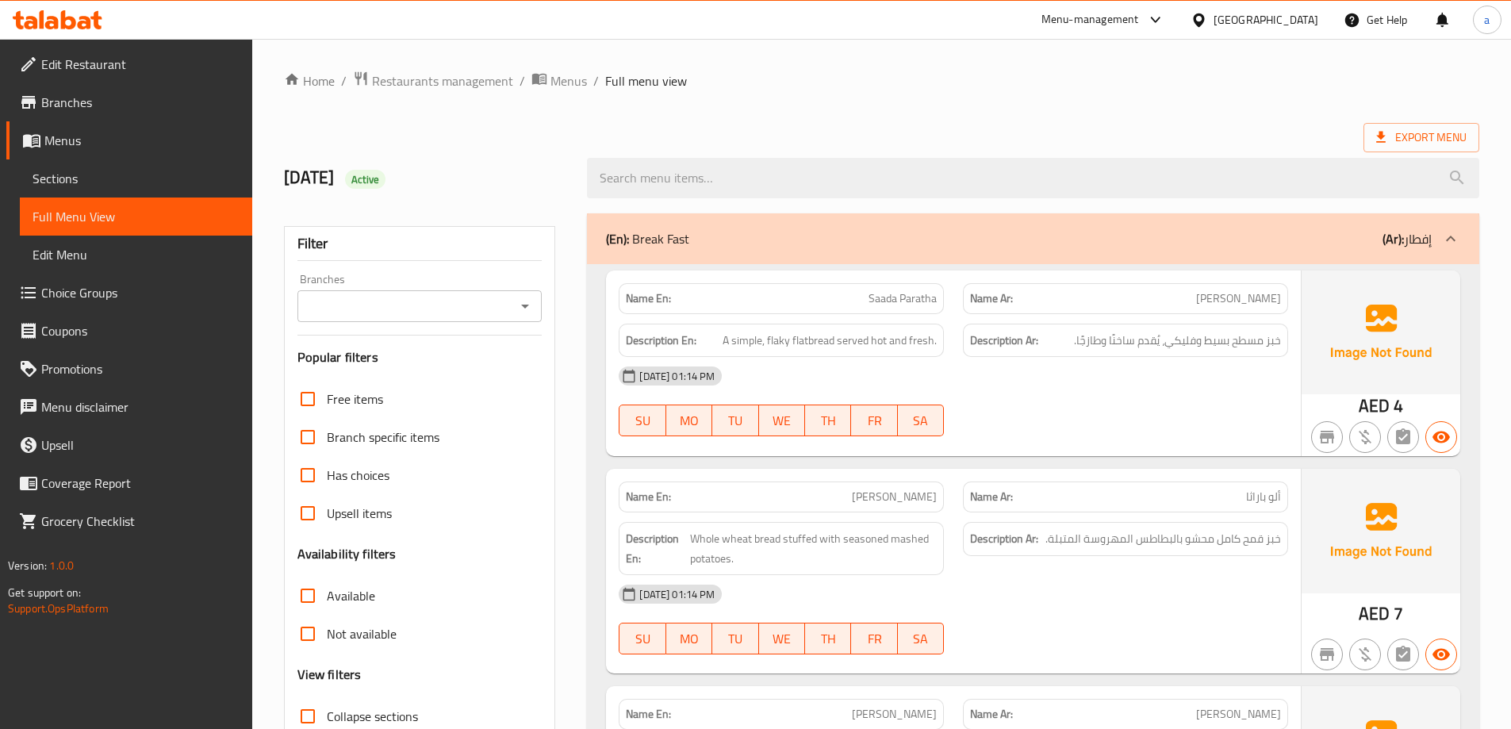
scroll to position [317, 0]
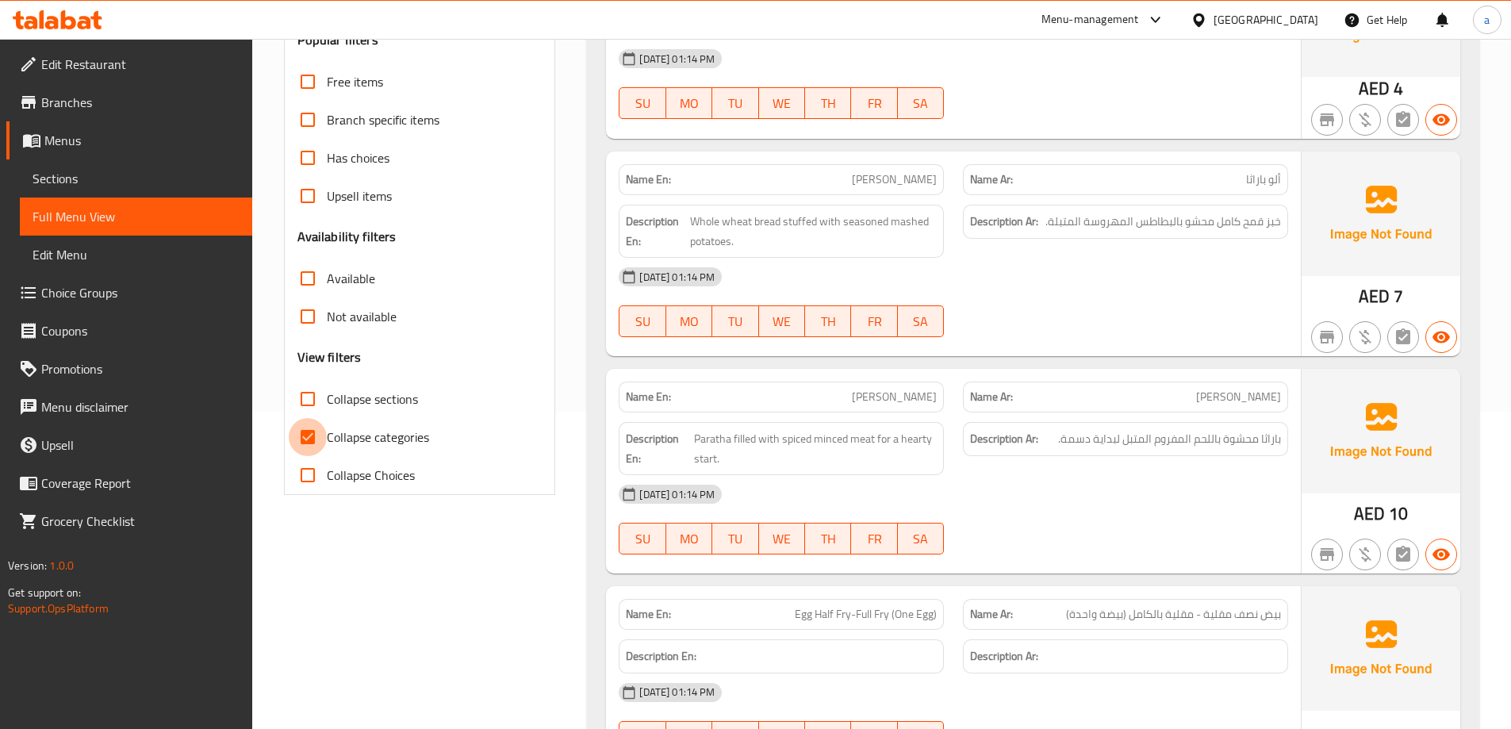
click at [320, 428] on input "Collapse categories" at bounding box center [308, 437] width 38 height 38
checkbox input "false"
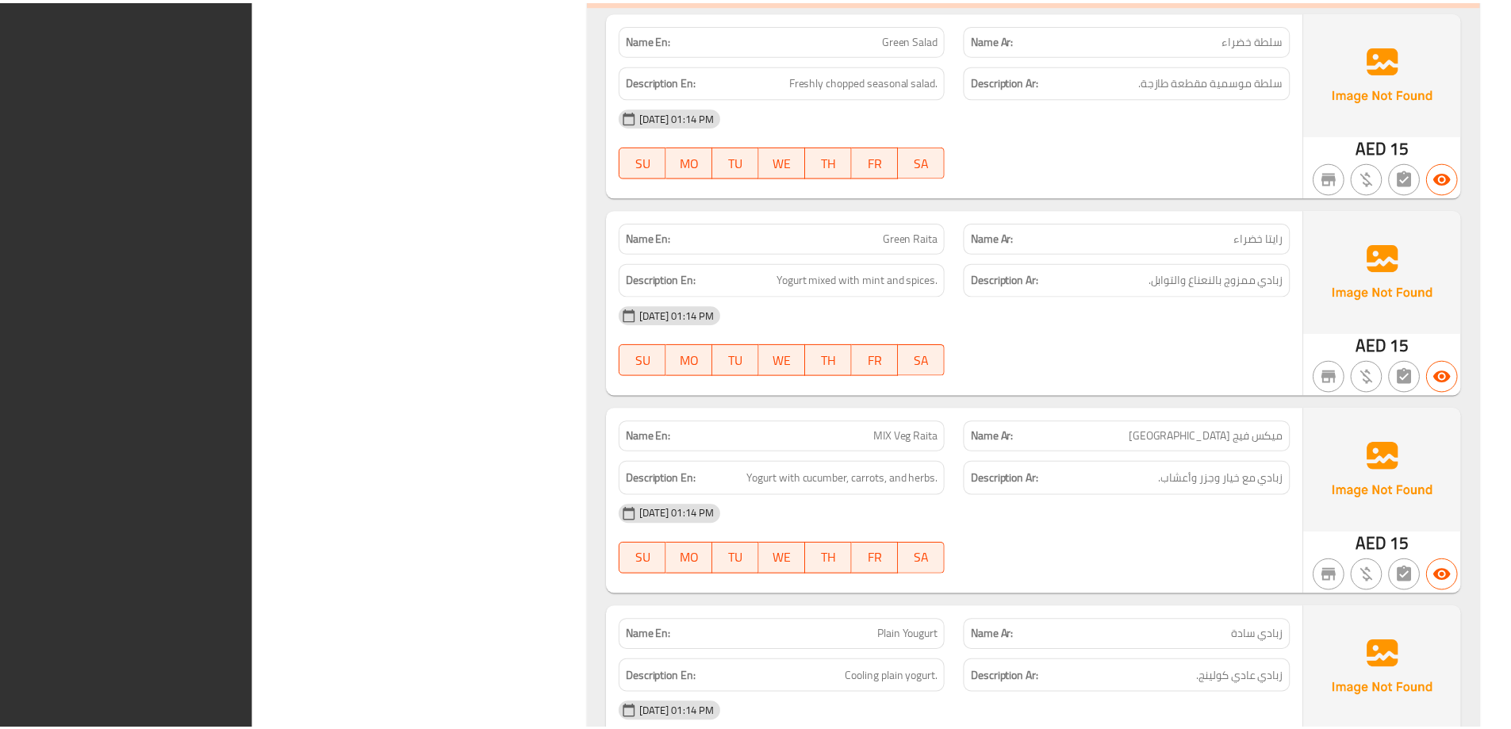
scroll to position [19449, 0]
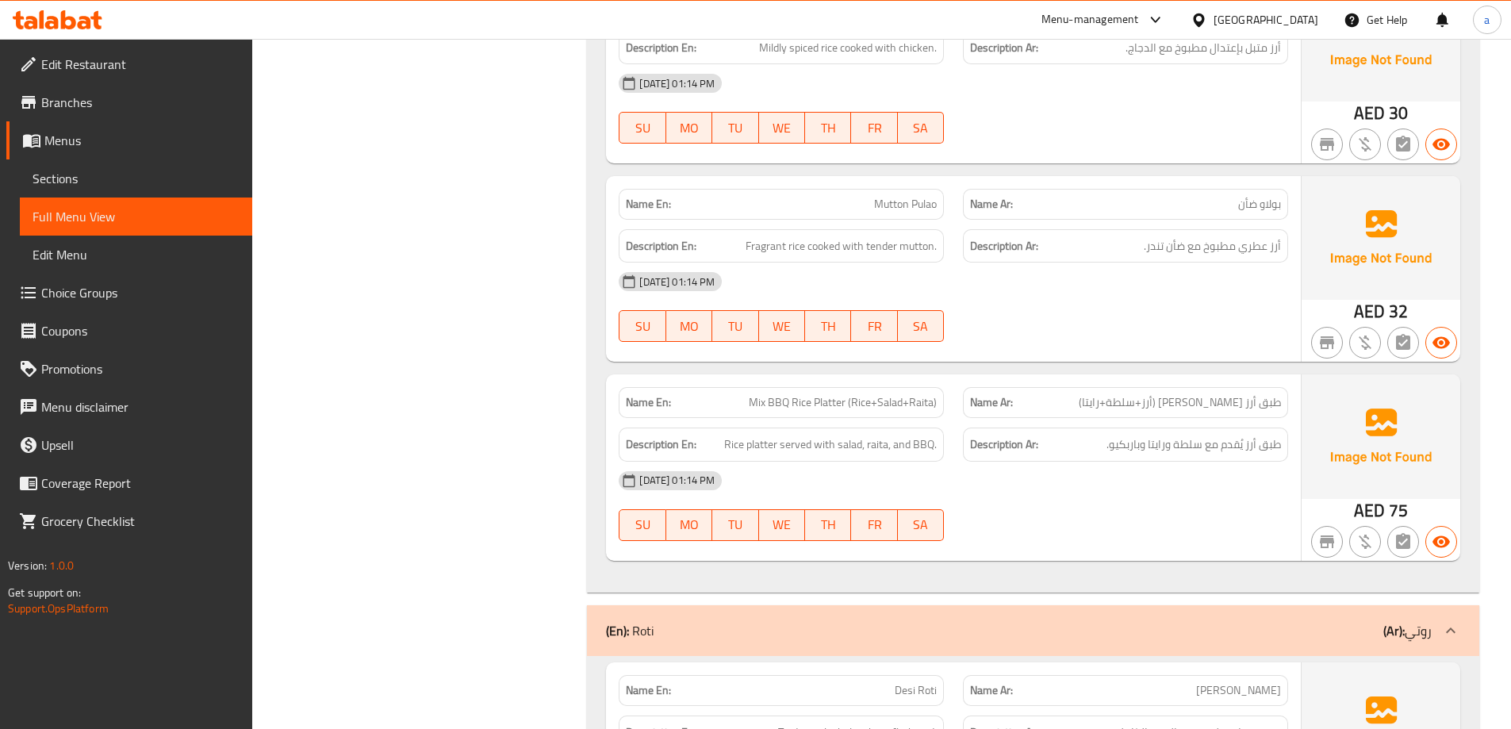
scroll to position [19274, 0]
